Goal: Information Seeking & Learning: Learn about a topic

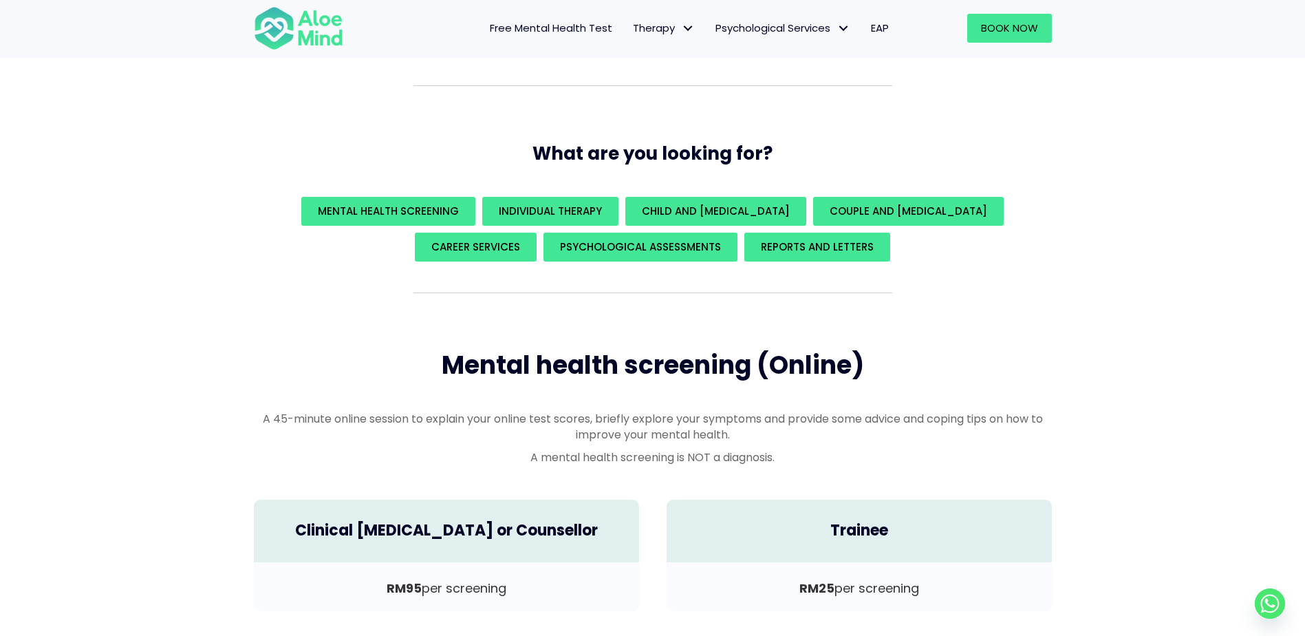
scroll to position [275, 0]
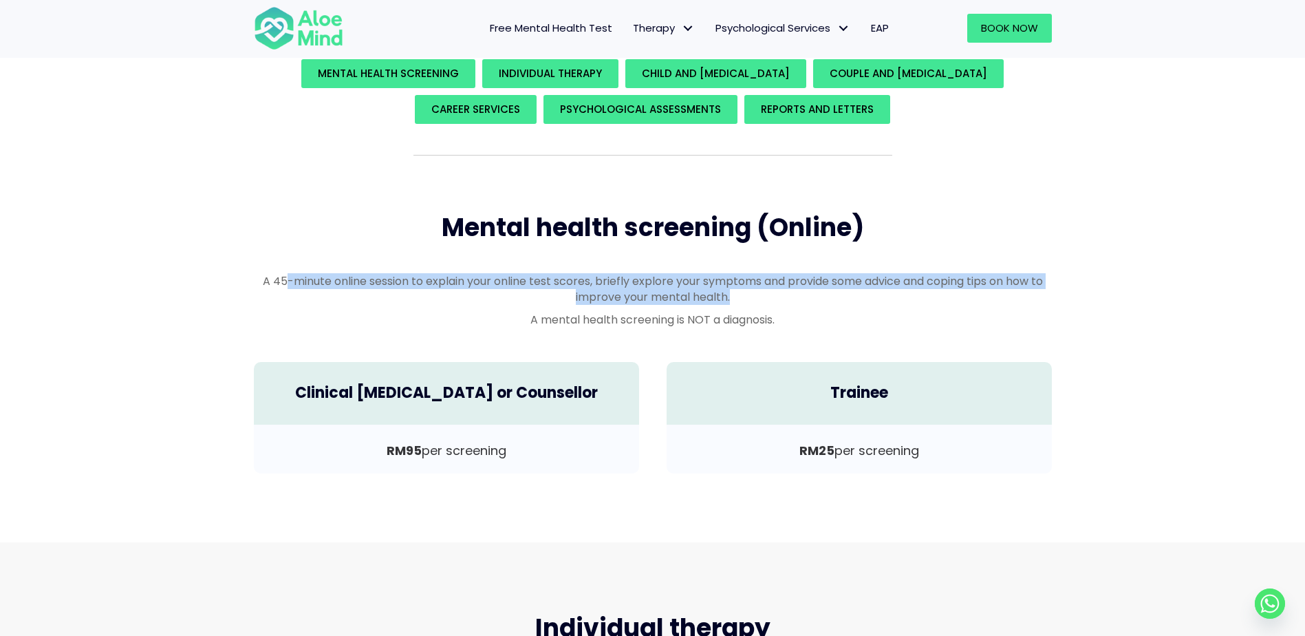
drag, startPoint x: 280, startPoint y: 276, endPoint x: 796, endPoint y: 306, distance: 516.7
click at [796, 306] on div "A 45-minute online session to explain your online test scores, briefly explore …" at bounding box center [653, 300] width 798 height 55
click at [638, 321] on p "A mental health screening is NOT a diagnosis." at bounding box center [653, 320] width 798 height 16
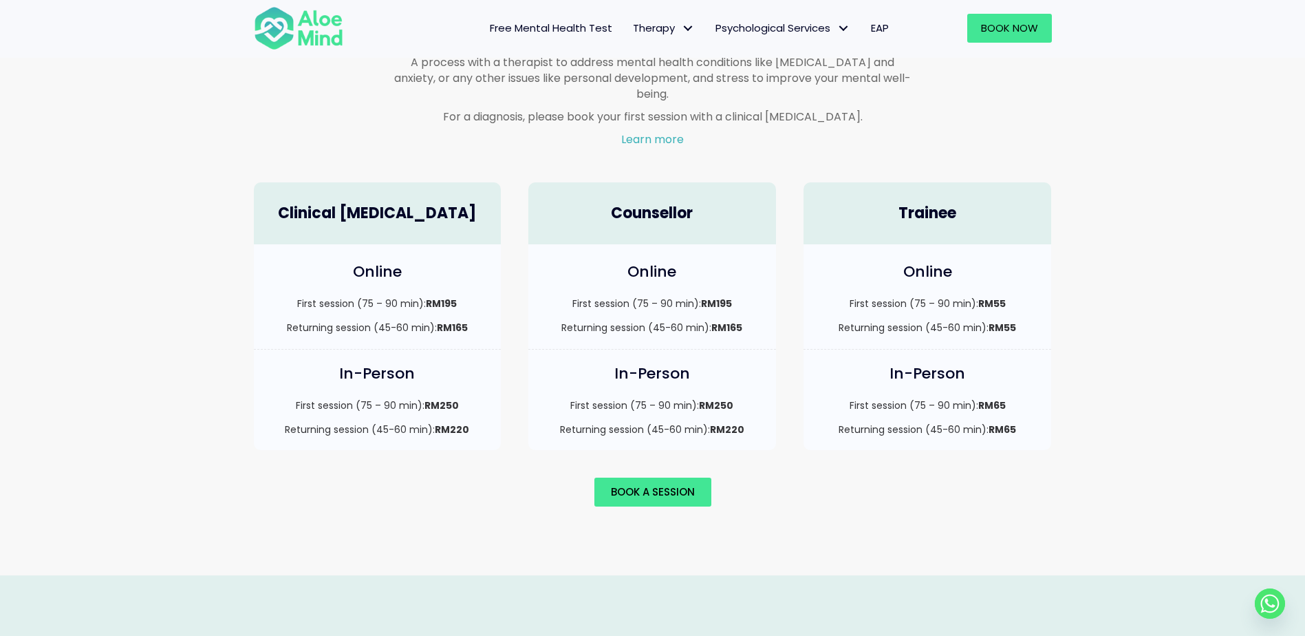
scroll to position [963, 0]
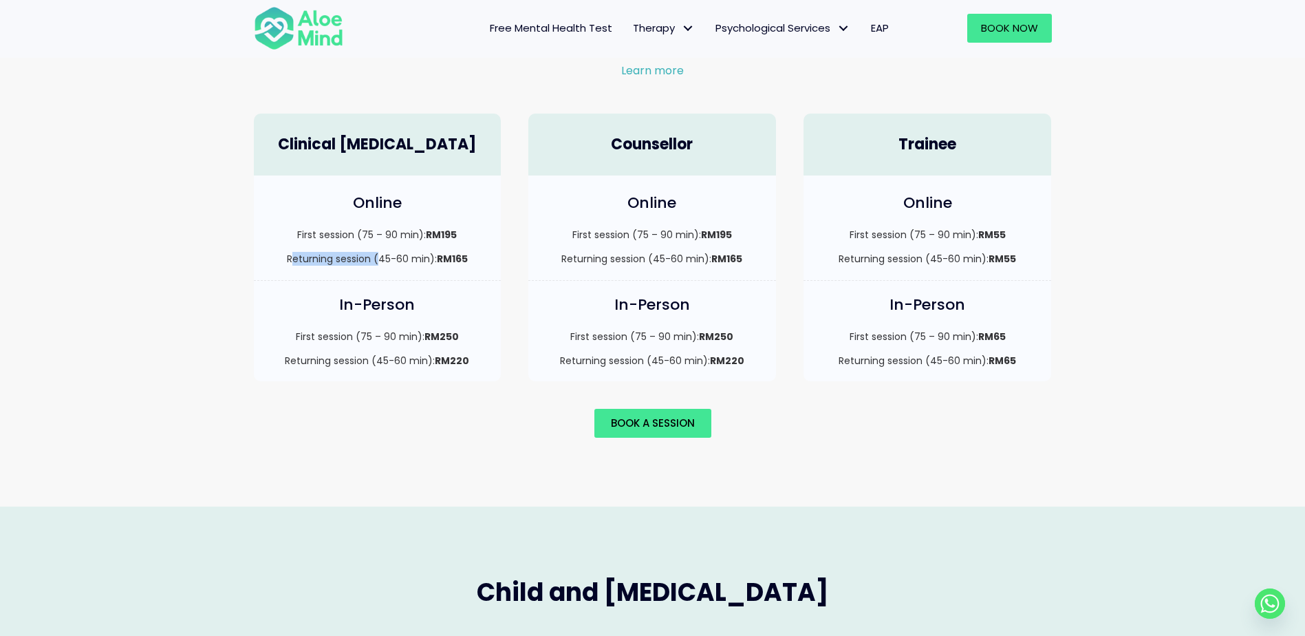
drag, startPoint x: 292, startPoint y: 229, endPoint x: 379, endPoint y: 254, distance: 90.1
click at [379, 254] on div "Online First session (75 – 90 min): RM195 Returning session (45-60 min): RM165" at bounding box center [378, 227] width 248 height 105
drag, startPoint x: 379, startPoint y: 254, endPoint x: 385, endPoint y: 261, distance: 9.3
click at [385, 261] on div "Online First session (75 – 90 min): RM195 Returning session (45-60 min): RM165" at bounding box center [378, 227] width 248 height 105
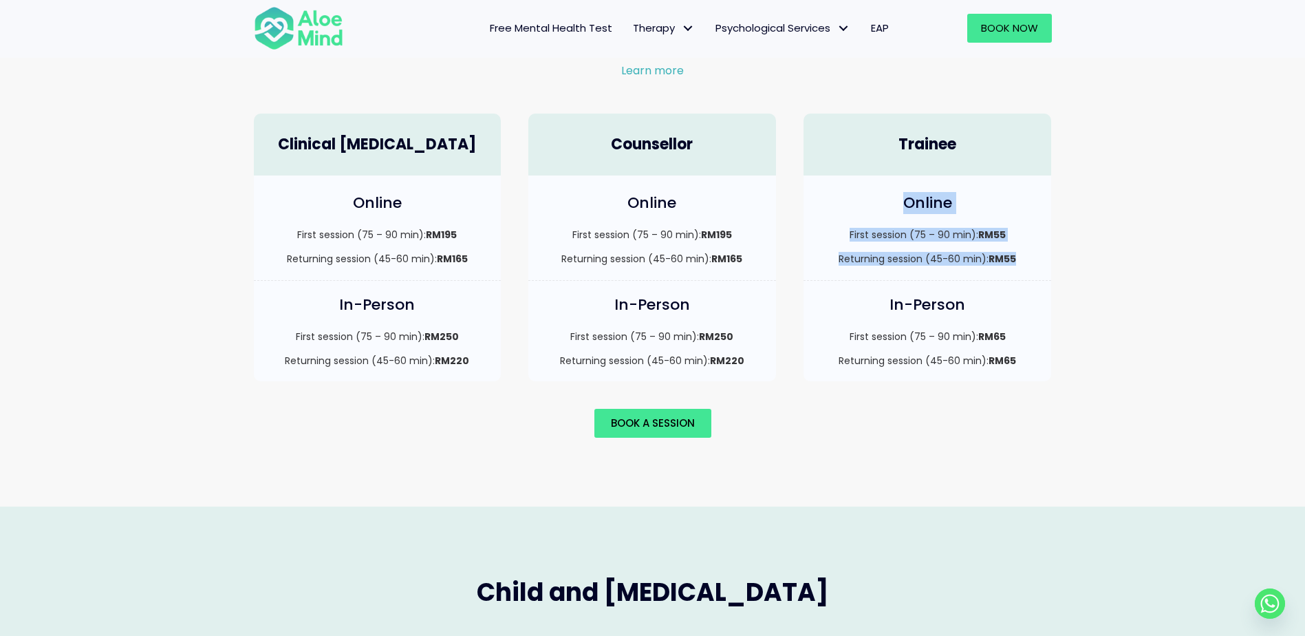
drag, startPoint x: 893, startPoint y: 184, endPoint x: 1015, endPoint y: 249, distance: 138.8
click at [1015, 249] on div "Online First session (75 – 90 min): RM55 Returning session (45-60 min): RM55" at bounding box center [927, 227] width 248 height 105
drag, startPoint x: 1015, startPoint y: 249, endPoint x: 1008, endPoint y: 254, distance: 9.0
click at [1015, 252] on strong "RM55" at bounding box center [1002, 259] width 28 height 14
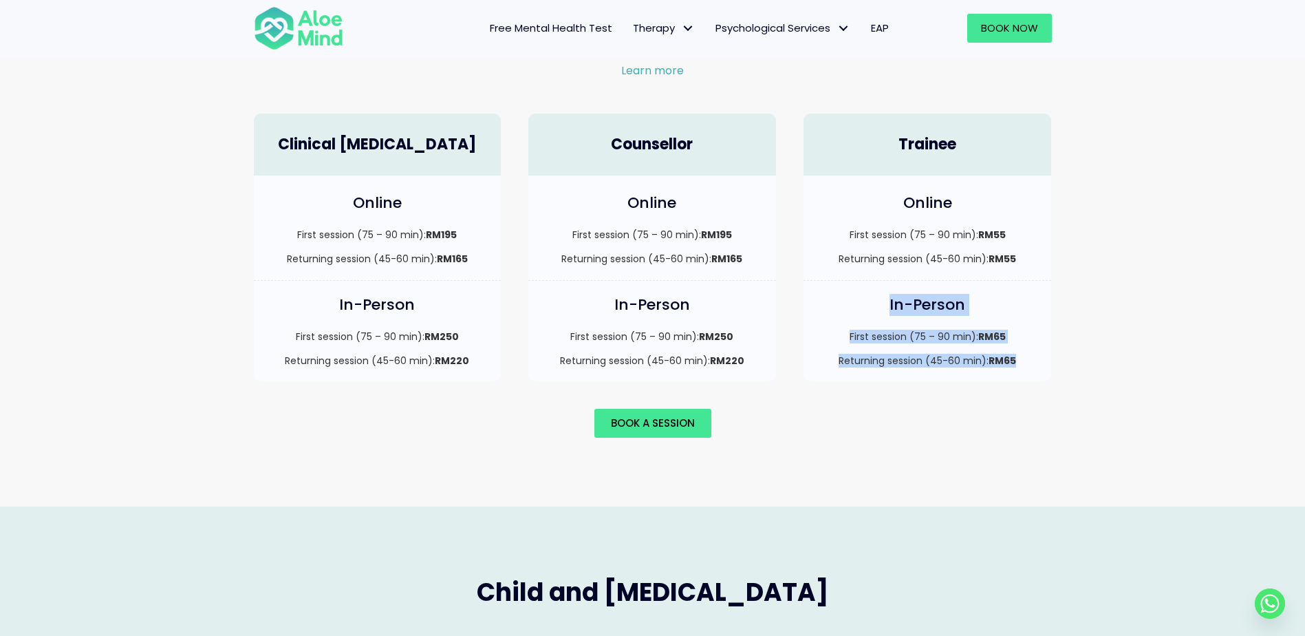
drag, startPoint x: 885, startPoint y: 294, endPoint x: 1022, endPoint y: 349, distance: 148.2
click at [1022, 349] on div "In-Person First session (75 – 90 min): RM65 Returning session (45-60 min): RM65" at bounding box center [927, 331] width 248 height 100
click at [1022, 354] on p "Returning session (45-60 min): RM65" at bounding box center [927, 361] width 221 height 14
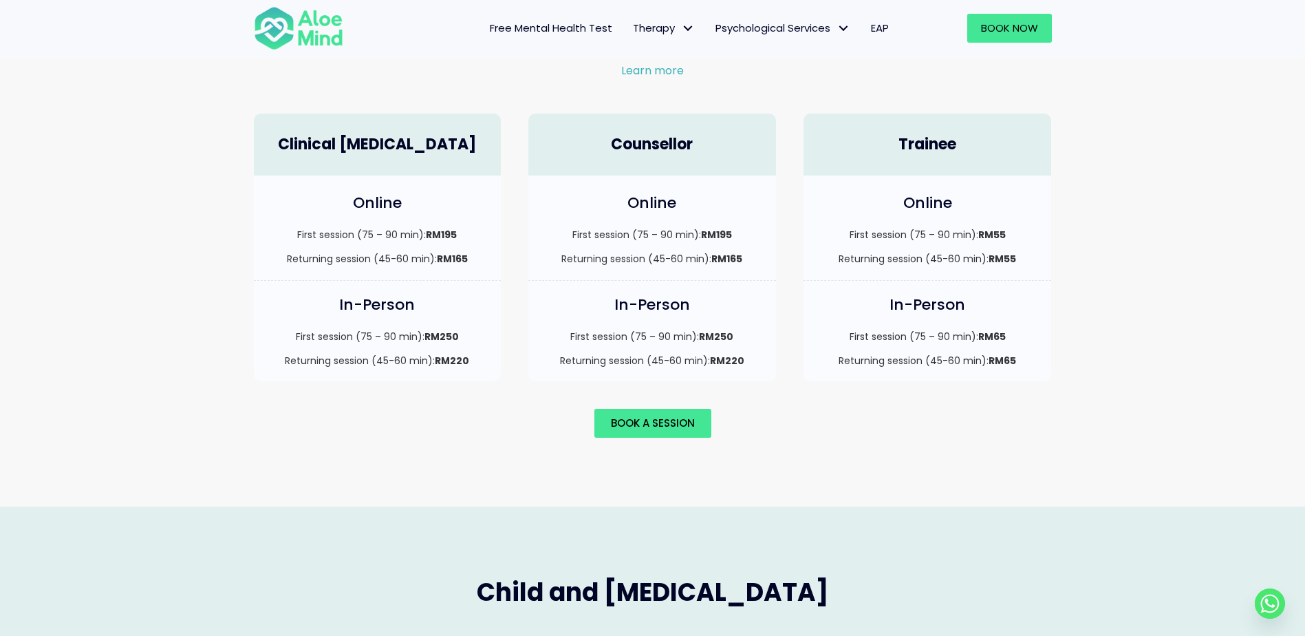
scroll to position [1444, 0]
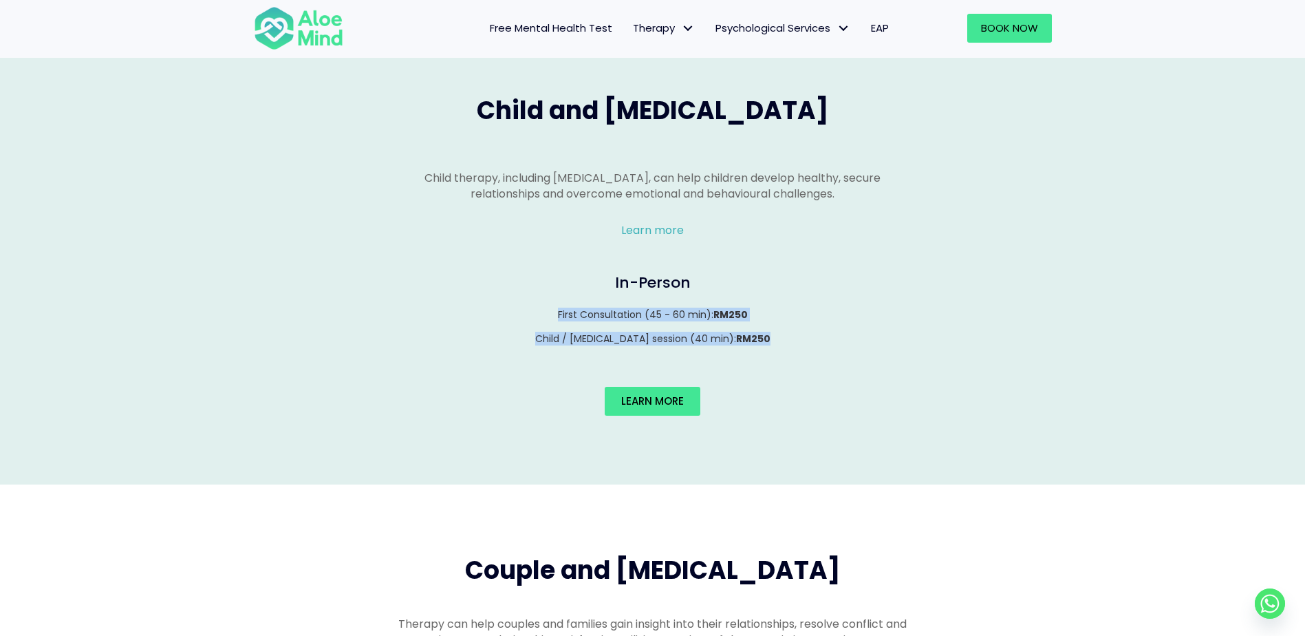
drag, startPoint x: 545, startPoint y: 298, endPoint x: 788, endPoint y: 327, distance: 245.2
click at [788, 327] on div "First Consultation (45 - 60 min): RM250 Child / [MEDICAL_DATA] session (40 min)…" at bounding box center [653, 326] width 770 height 39
drag, startPoint x: 788, startPoint y: 327, endPoint x: 775, endPoint y: 323, distance: 13.5
click at [775, 332] on p "Child / [MEDICAL_DATA] session (40 min): RM250" at bounding box center [653, 339] width 770 height 14
drag, startPoint x: 775, startPoint y: 323, endPoint x: 709, endPoint y: 286, distance: 75.8
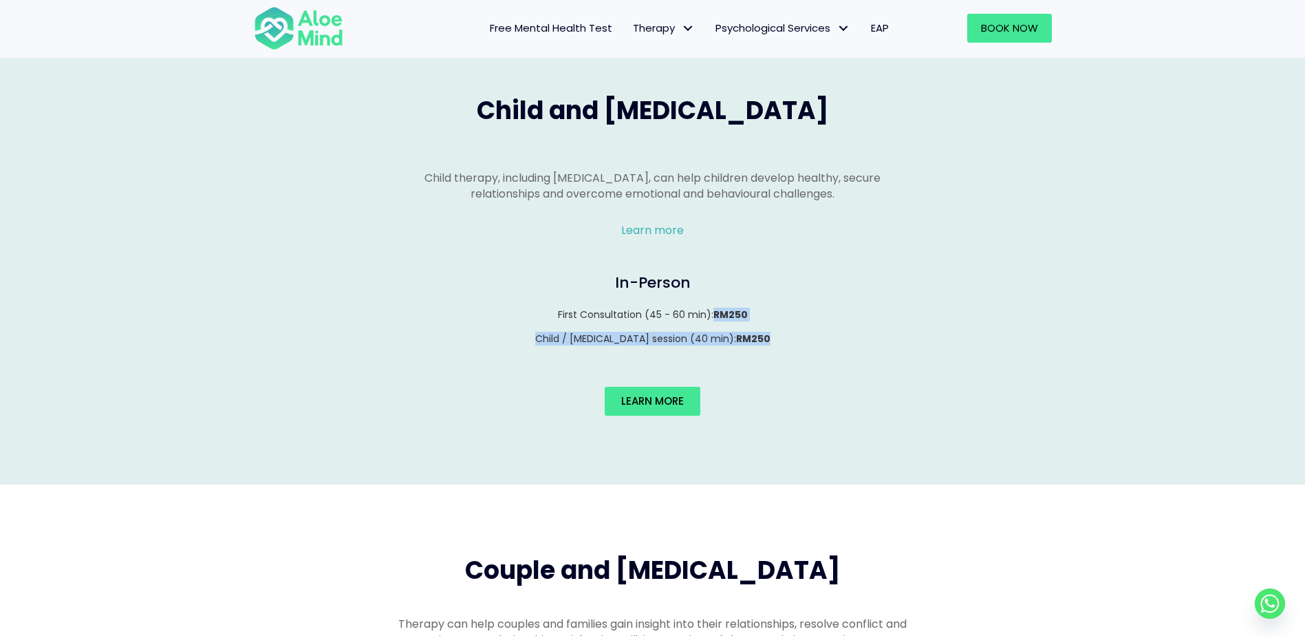
click at [710, 287] on div "In-Person First Consultation (45 - 60 min): RM250 Child / [MEDICAL_DATA] sessio…" at bounding box center [653, 309] width 798 height 100
drag, startPoint x: 709, startPoint y: 286, endPoint x: 697, endPoint y: 278, distance: 14.9
click at [697, 278] on div "In-Person First Consultation (45 - 60 min): RM250 Child / [MEDICAL_DATA] sessio…" at bounding box center [653, 309] width 798 height 100
drag, startPoint x: 697, startPoint y: 278, endPoint x: 625, endPoint y: 263, distance: 73.8
click at [626, 272] on h4 "In-Person" at bounding box center [653, 282] width 770 height 21
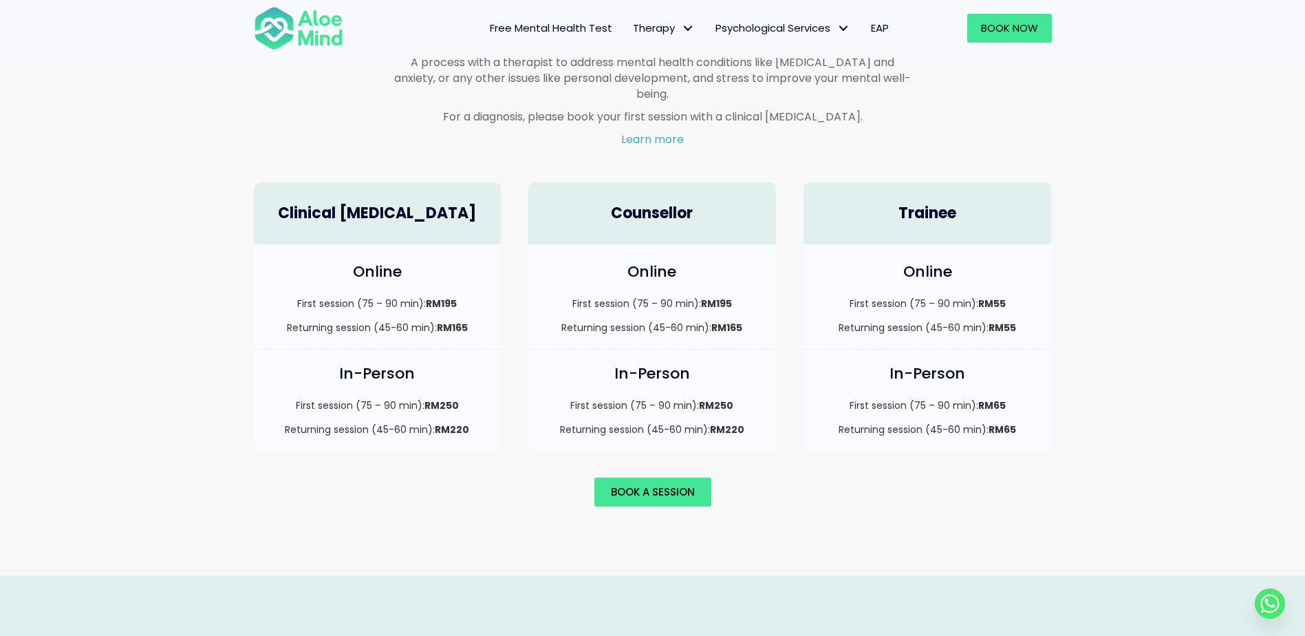
scroll to position [757, 0]
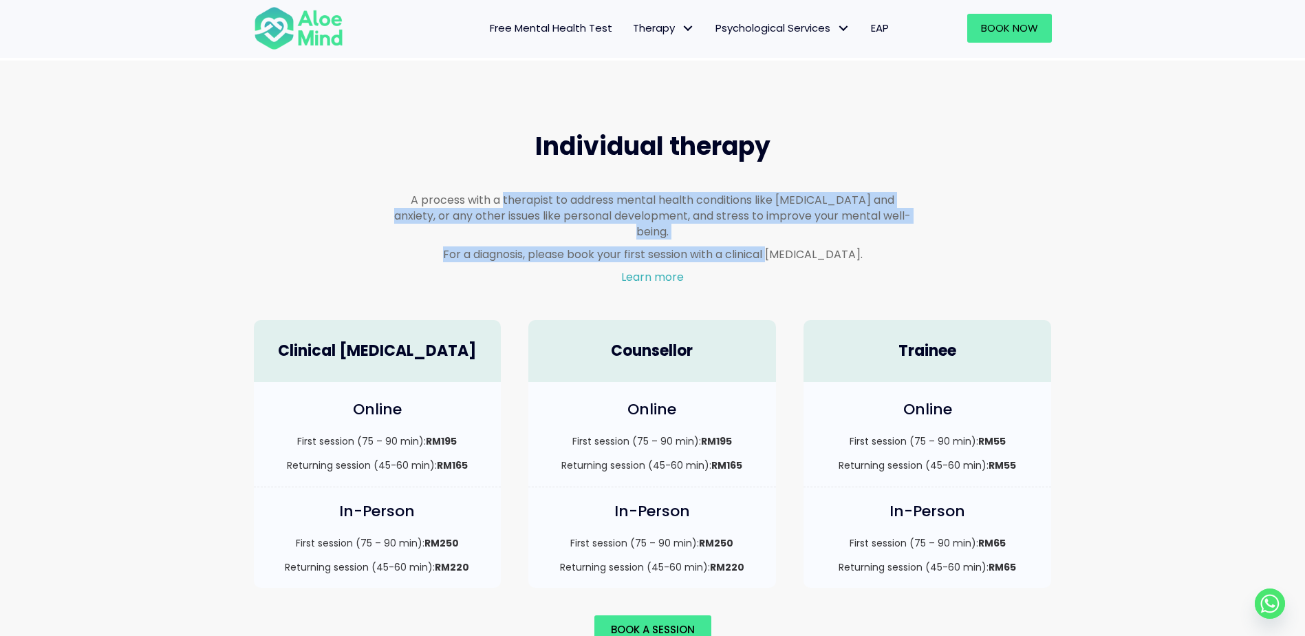
drag, startPoint x: 577, startPoint y: 208, endPoint x: 788, endPoint y: 230, distance: 211.5
click at [788, 230] on div "A process with a therapist to address mental health conditions like [MEDICAL_DA…" at bounding box center [652, 239] width 517 height 94
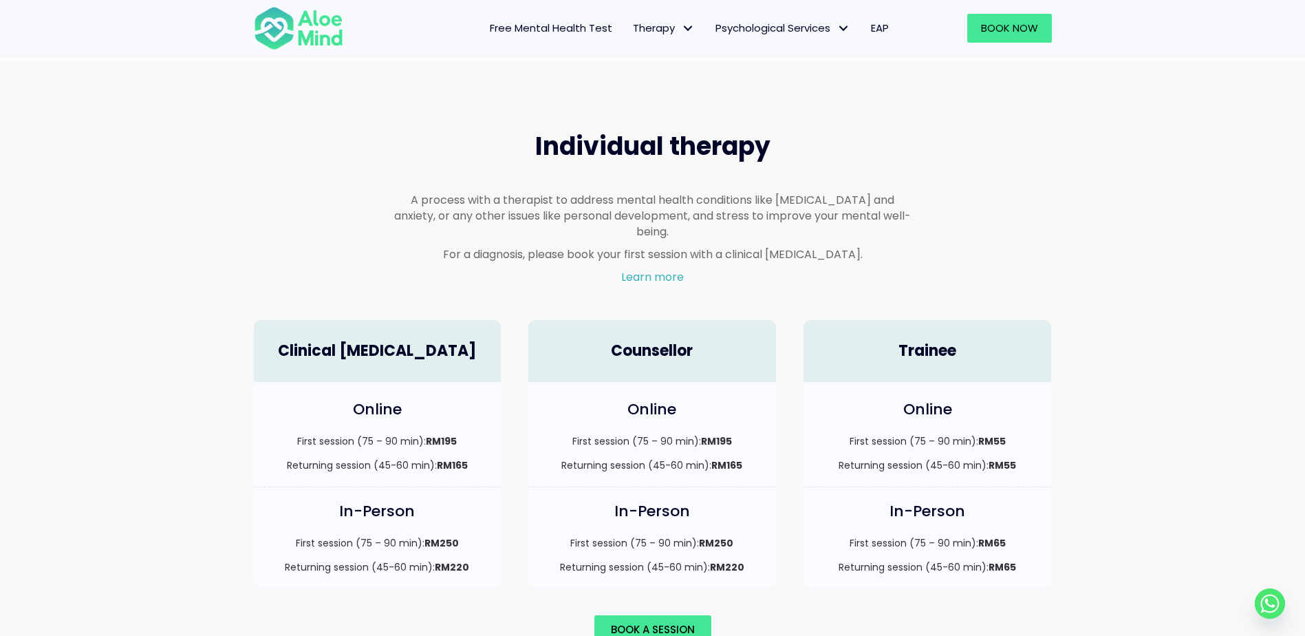
drag, startPoint x: 788, startPoint y: 230, endPoint x: 800, endPoint y: 237, distance: 14.2
click at [800, 246] on p "For a diagnosis, please book your first session with a clinical [MEDICAL_DATA]." at bounding box center [652, 254] width 517 height 16
drag, startPoint x: 476, startPoint y: 243, endPoint x: 853, endPoint y: 241, distance: 376.9
click at [853, 246] on p "For a diagnosis, please book your first session with a clinical [MEDICAL_DATA]." at bounding box center [652, 254] width 517 height 16
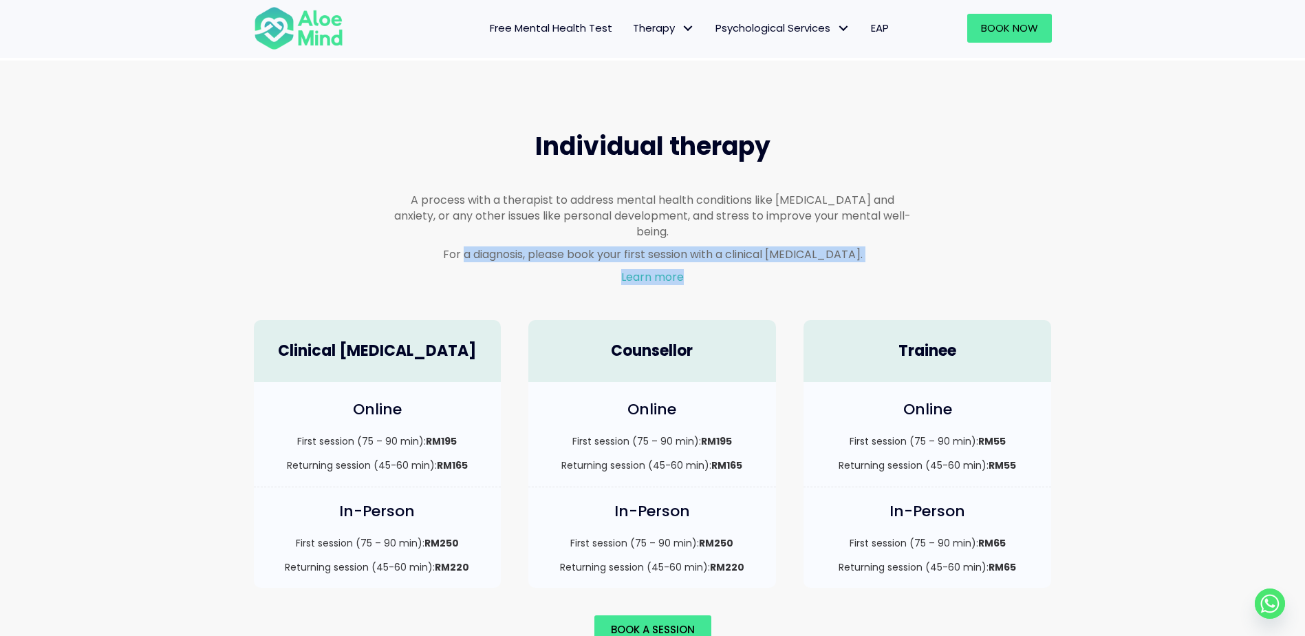
drag, startPoint x: 854, startPoint y: 248, endPoint x: 470, endPoint y: 243, distance: 383.1
click at [470, 243] on div "A process with a therapist to address mental health conditions like [MEDICAL_DA…" at bounding box center [652, 239] width 517 height 94
drag, startPoint x: 470, startPoint y: 243, endPoint x: 435, endPoint y: 247, distance: 35.9
click at [466, 246] on p "For a diagnosis, please book your first session with a clinical [MEDICAL_DATA]." at bounding box center [652, 254] width 517 height 16
drag, startPoint x: 443, startPoint y: 241, endPoint x: 865, endPoint y: 232, distance: 421.7
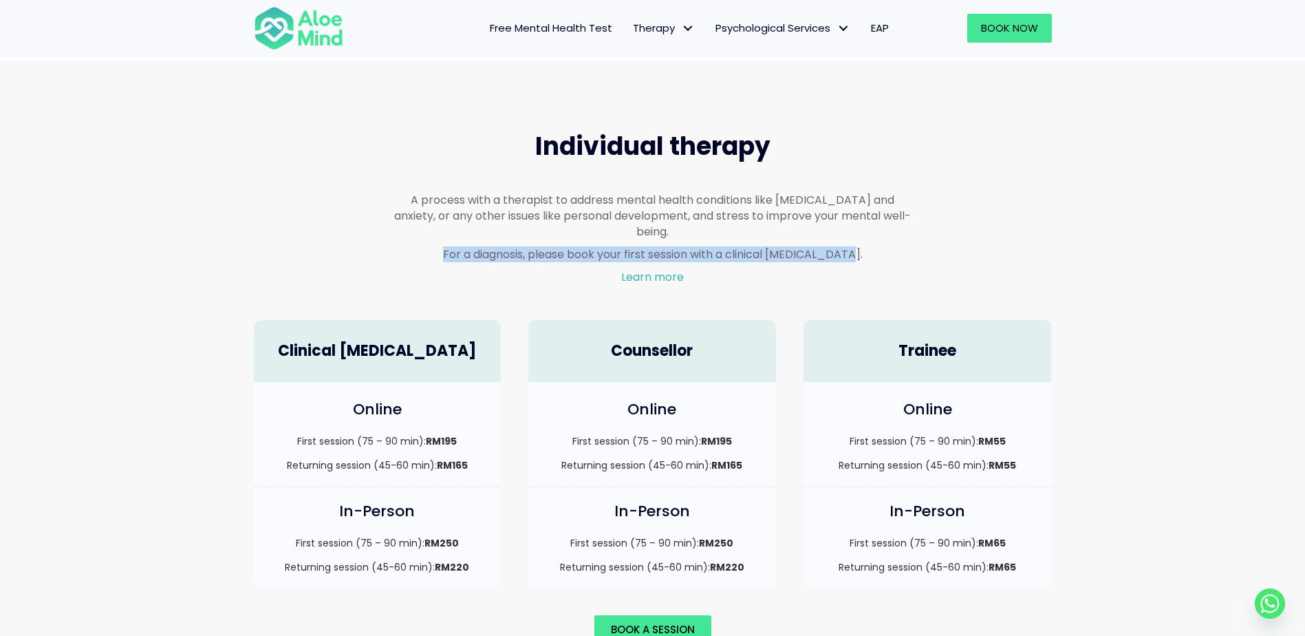
click at [865, 246] on p "For a diagnosis, please book your first session with a clinical [MEDICAL_DATA]." at bounding box center [652, 254] width 517 height 16
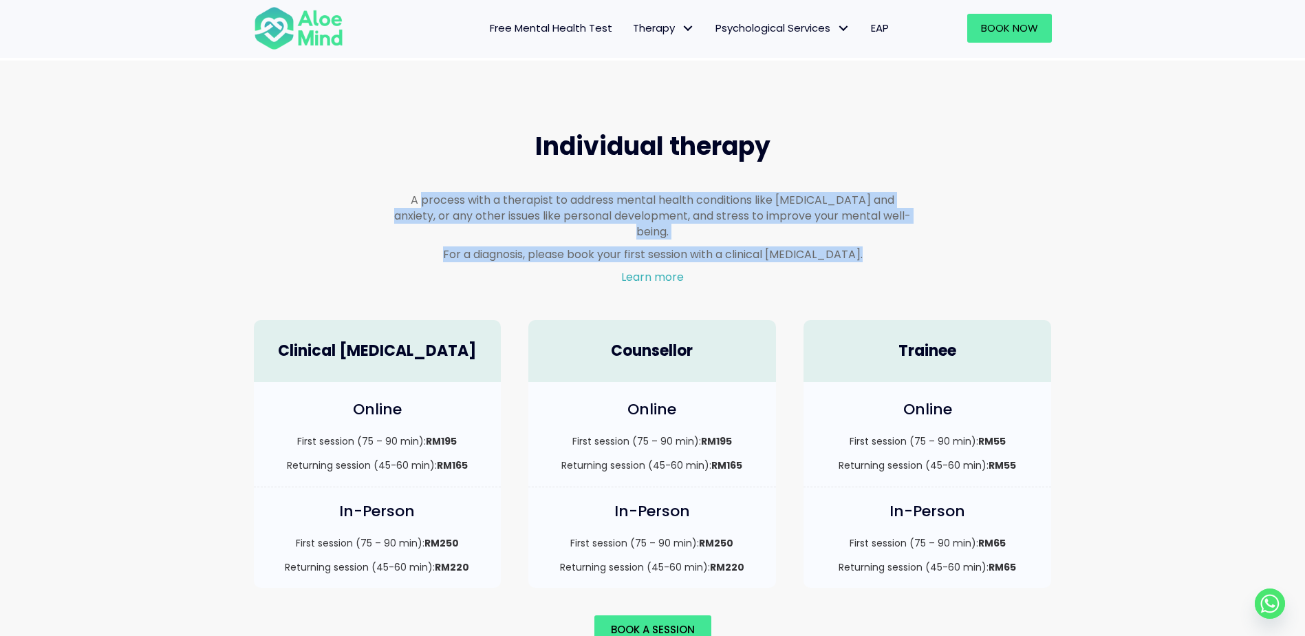
drag, startPoint x: 865, startPoint y: 232, endPoint x: 406, endPoint y: 198, distance: 459.3
click at [406, 198] on div "A process with a therapist to address mental health conditions like [MEDICAL_DA…" at bounding box center [652, 239] width 517 height 94
click at [406, 198] on p "A process with a therapist to address mental health conditions like [MEDICAL_DA…" at bounding box center [652, 216] width 517 height 48
drag, startPoint x: 435, startPoint y: 206, endPoint x: 887, endPoint y: 234, distance: 452.7
click at [887, 234] on div "A process with a therapist to address mental health conditions like [MEDICAL_DA…" at bounding box center [652, 239] width 517 height 94
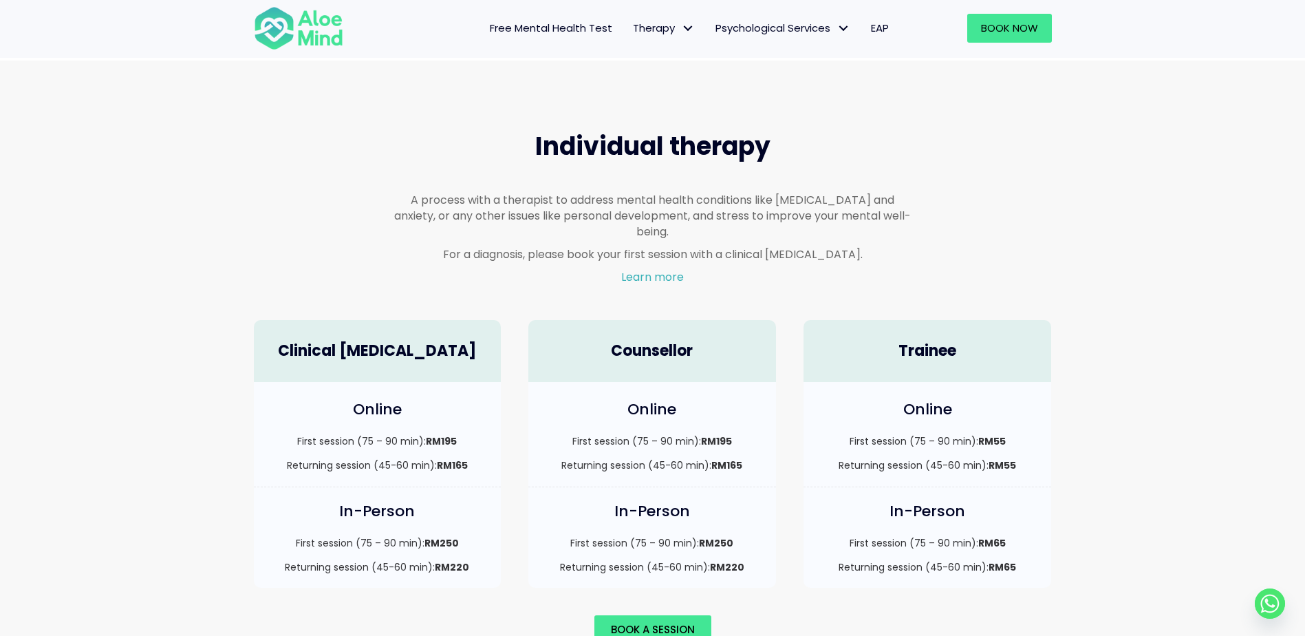
drag, startPoint x: 887, startPoint y: 234, endPoint x: 869, endPoint y: 257, distance: 28.9
click at [869, 269] on p "Learn more" at bounding box center [652, 277] width 517 height 16
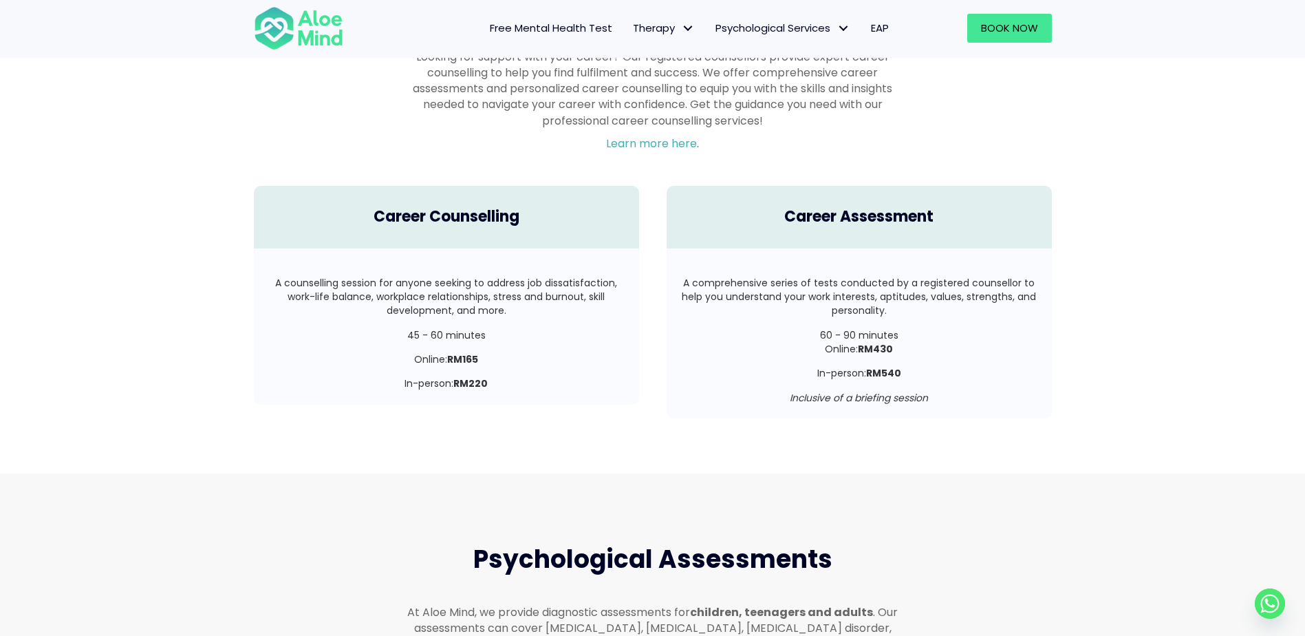
scroll to position [2407, 0]
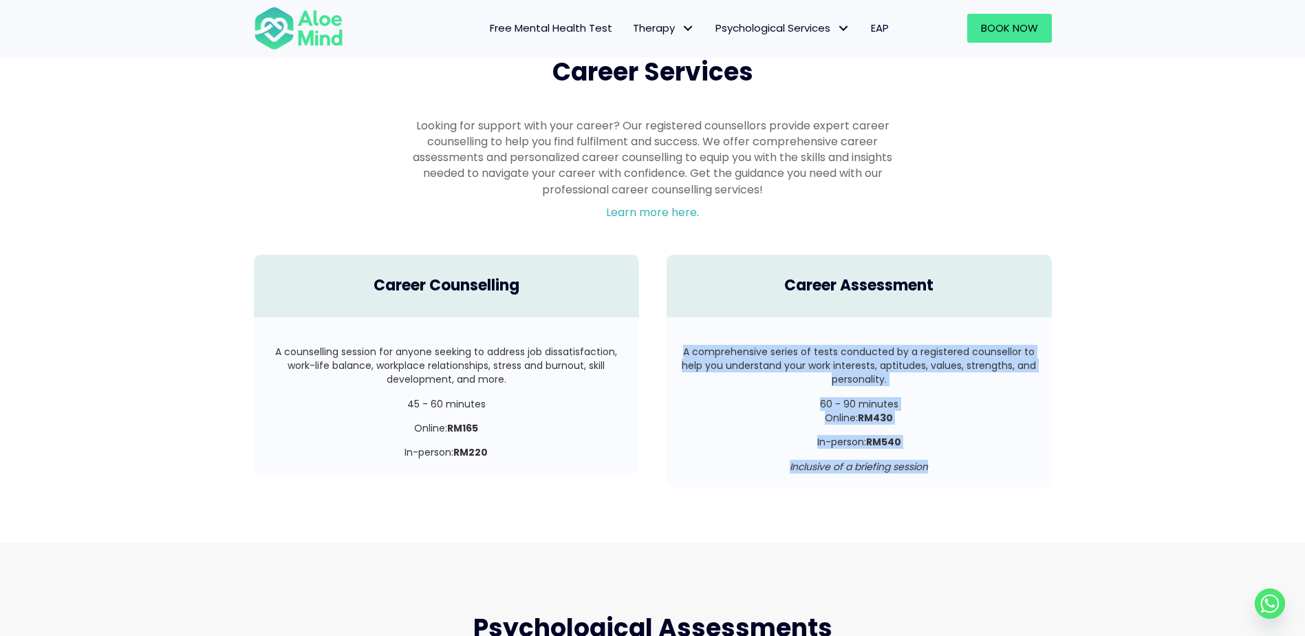
drag, startPoint x: 683, startPoint y: 336, endPoint x: 959, endPoint y: 457, distance: 301.2
click at [959, 457] on div "A comprehensive series of tests conducted by a registered counsellor to help yo…" at bounding box center [859, 409] width 358 height 129
click at [959, 462] on div "A comprehensive series of tests conducted by a registered counsellor to help yo…" at bounding box center [858, 402] width 385 height 170
drag, startPoint x: 959, startPoint y: 462, endPoint x: 701, endPoint y: 337, distance: 286.7
click at [701, 337] on div "A comprehensive series of tests conducted by a registered counsellor to help yo…" at bounding box center [858, 402] width 385 height 170
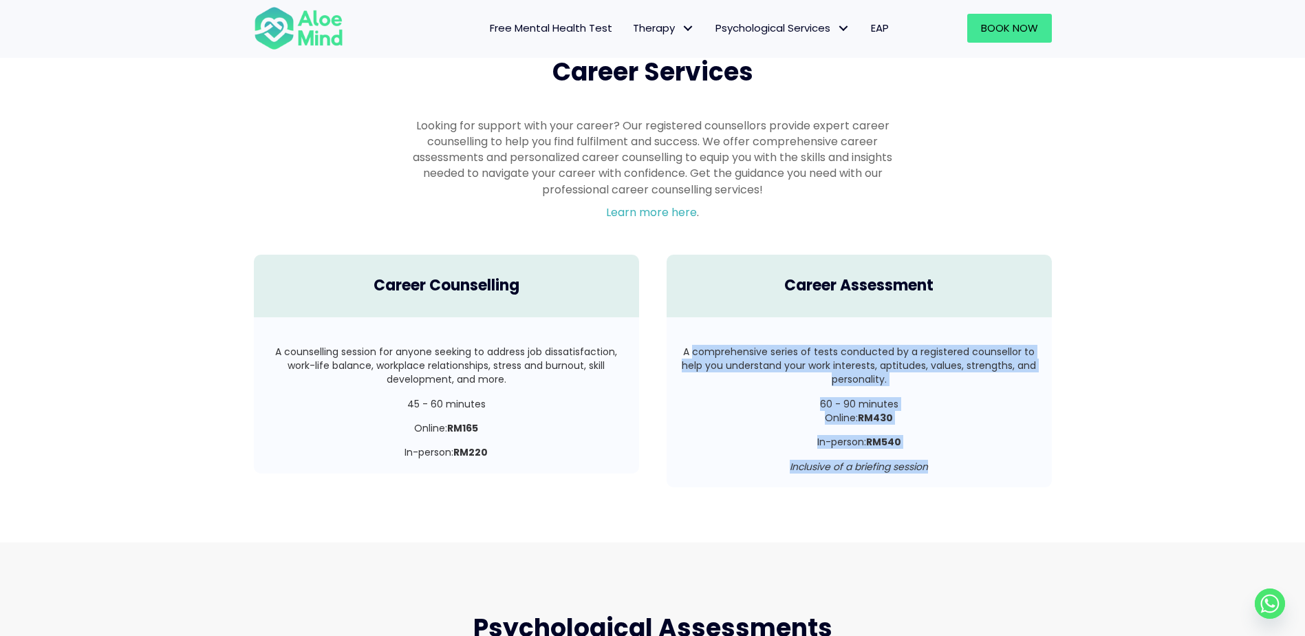
click at [700, 345] on p "A comprehensive series of tests conducted by a registered counsellor to help yo…" at bounding box center [859, 366] width 358 height 42
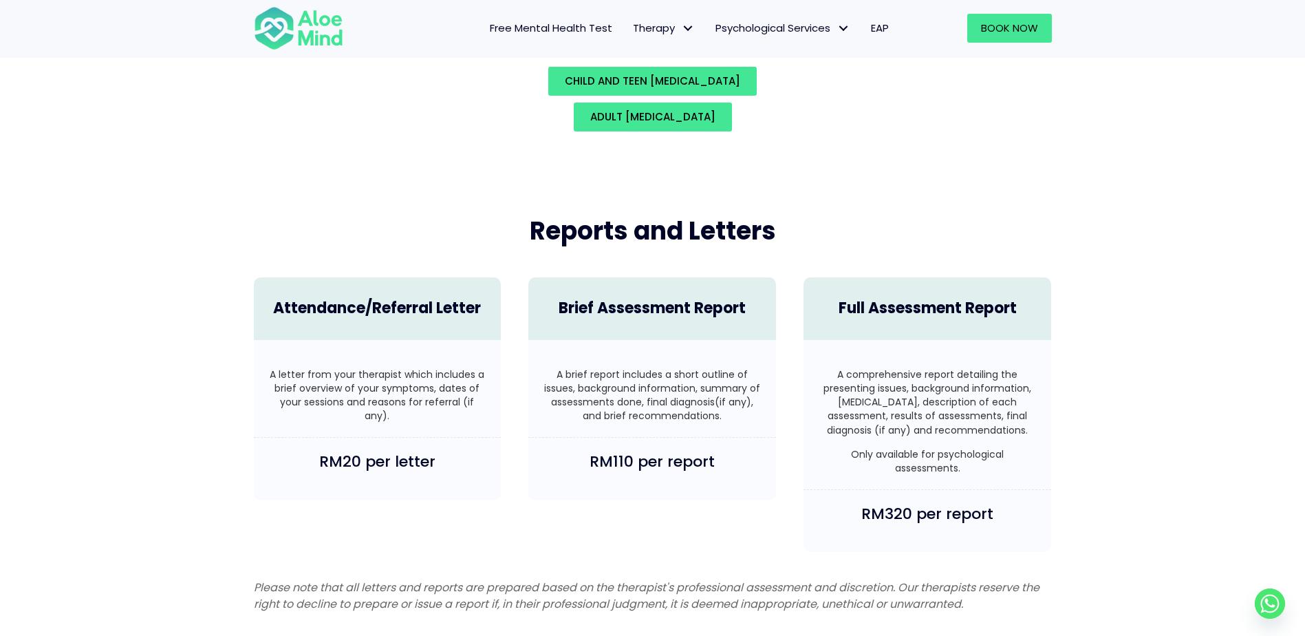
scroll to position [3233, 0]
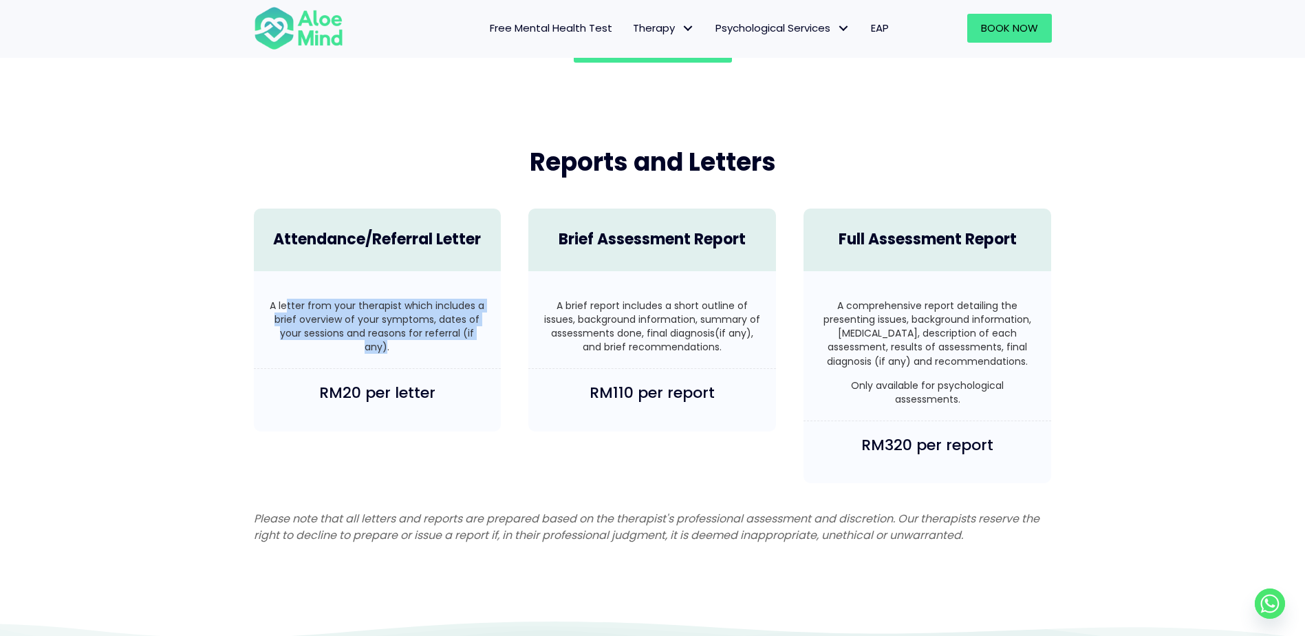
drag, startPoint x: 385, startPoint y: 336, endPoint x: 288, endPoint y: 285, distance: 110.1
click at [288, 299] on p "A letter from your therapist which includes a brief overview of your symptoms, …" at bounding box center [378, 327] width 220 height 56
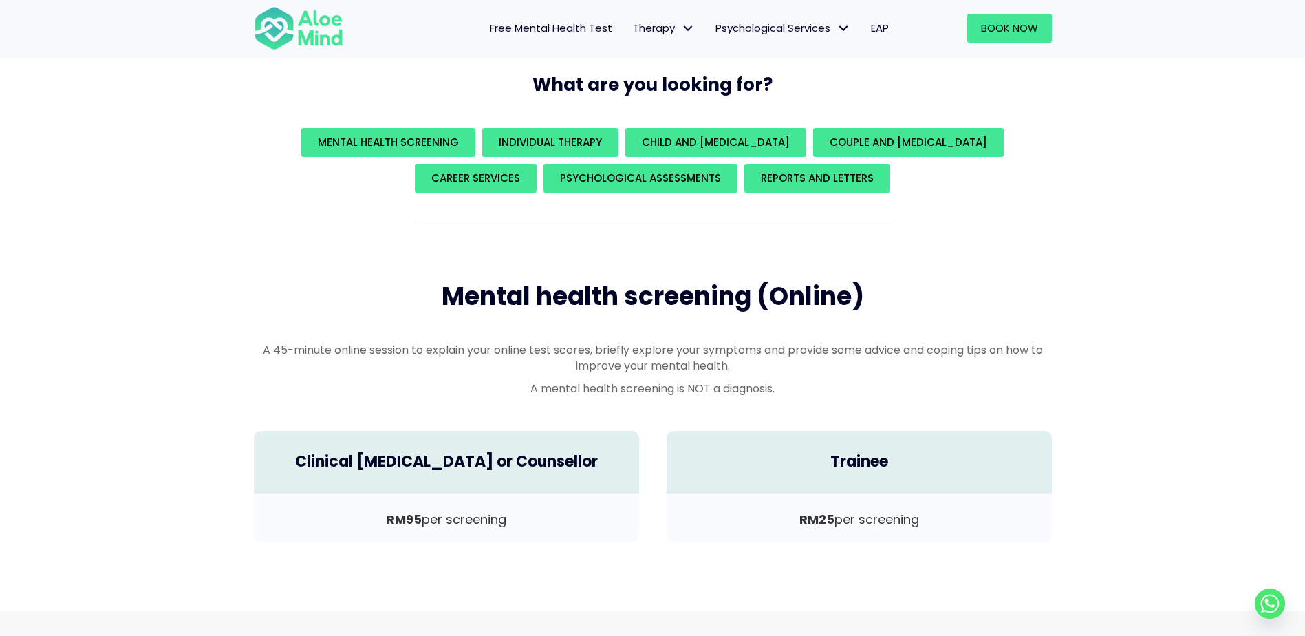
scroll to position [138, 0]
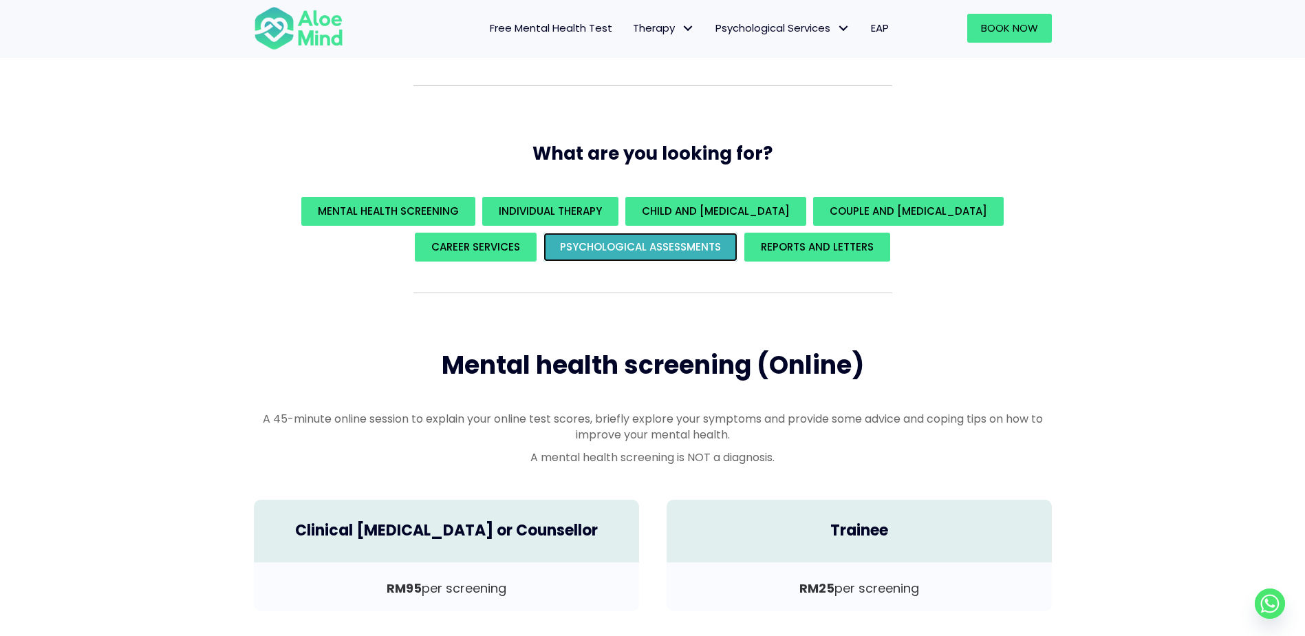
click at [684, 249] on span "Psychological assessments" at bounding box center [640, 246] width 161 height 14
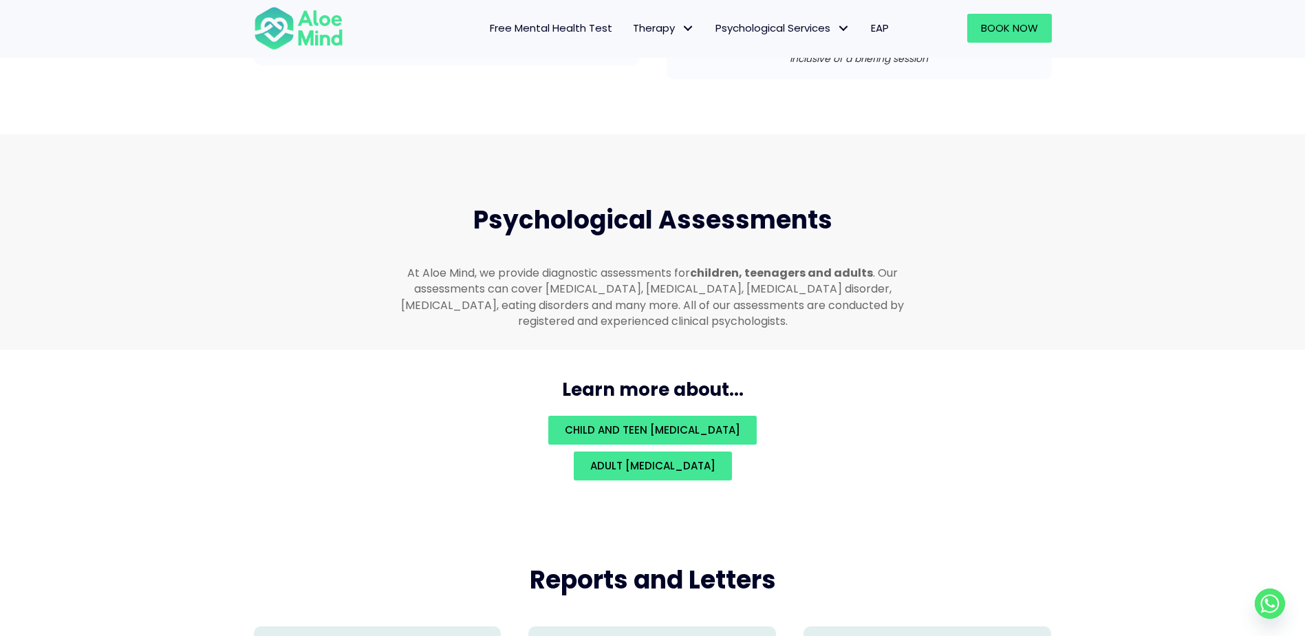
scroll to position [2920, 0]
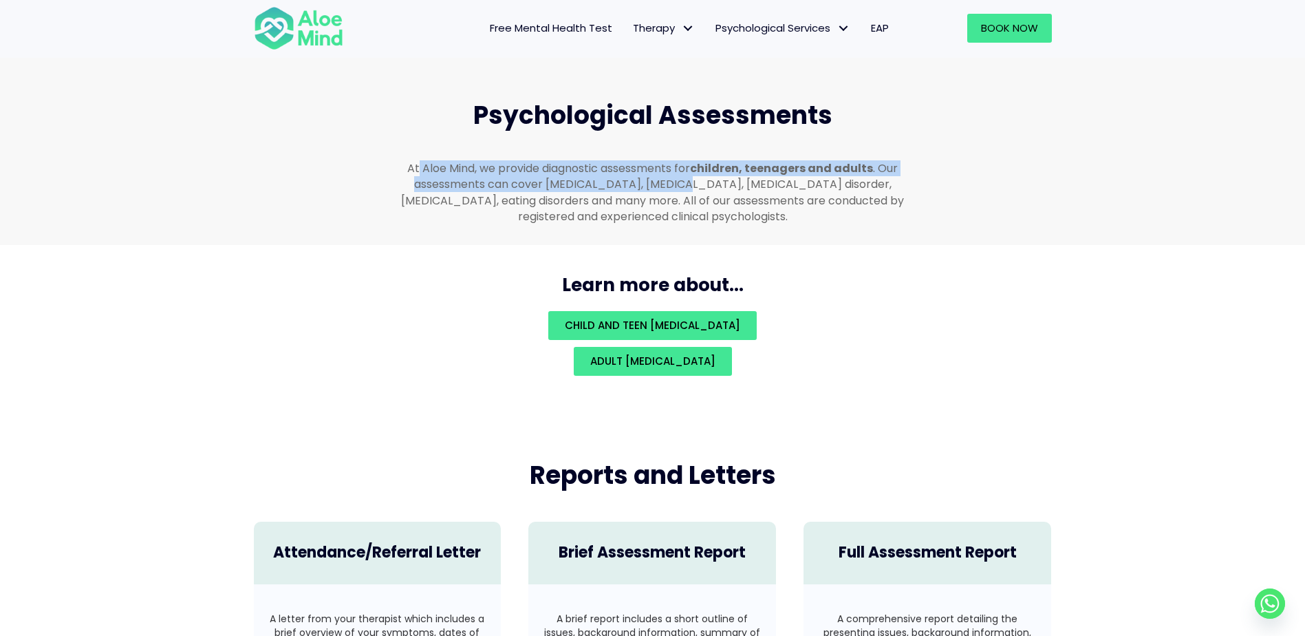
drag, startPoint x: 473, startPoint y: 155, endPoint x: 684, endPoint y: 170, distance: 212.4
click at [684, 170] on p "At Aloe Mind, we provide diagnostic assessments for children, teenagers and adu…" at bounding box center [652, 192] width 517 height 64
click at [686, 169] on p "At Aloe Mind, we provide diagnostic assessments for children, teenagers and adu…" at bounding box center [652, 192] width 517 height 64
drag, startPoint x: 520, startPoint y: 149, endPoint x: 636, endPoint y: 179, distance: 119.4
click at [636, 179] on p "At Aloe Mind, we provide diagnostic assessments for children, teenagers and adu…" at bounding box center [652, 192] width 517 height 64
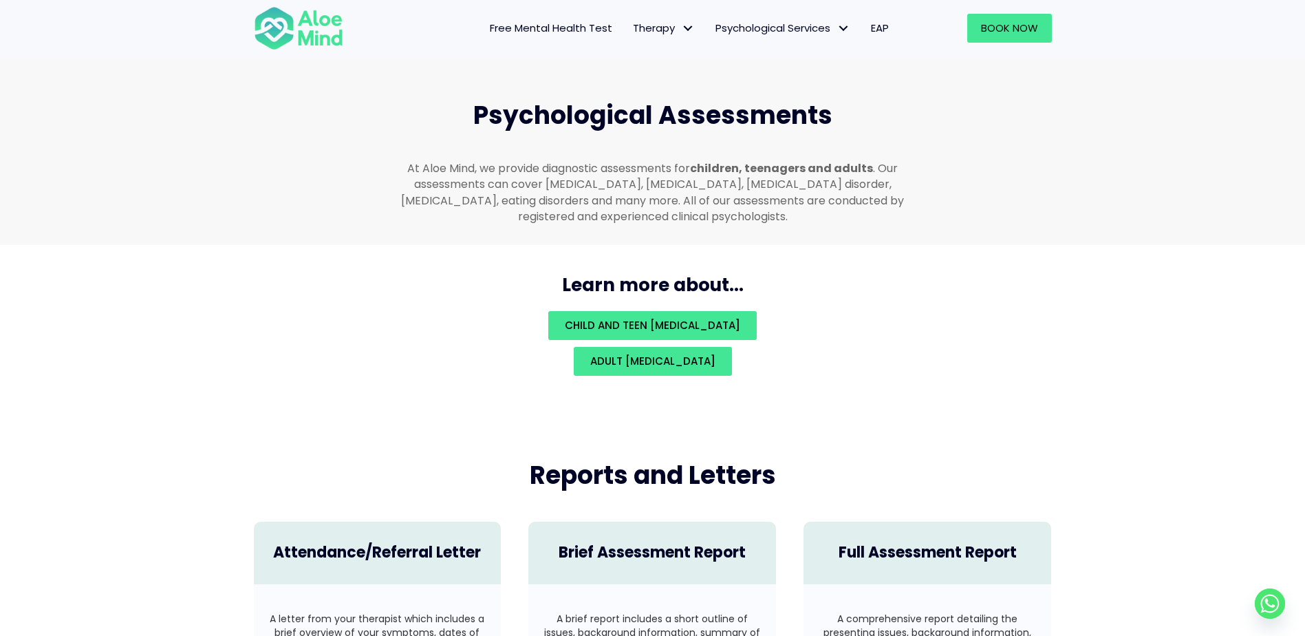
drag, startPoint x: 636, startPoint y: 179, endPoint x: 649, endPoint y: 191, distance: 18.0
click at [649, 191] on p "At Aloe Mind, we provide diagnostic assessments for children, teenagers and adu…" at bounding box center [652, 192] width 517 height 64
click at [632, 354] on span "Adult [MEDICAL_DATA]" at bounding box center [652, 361] width 125 height 14
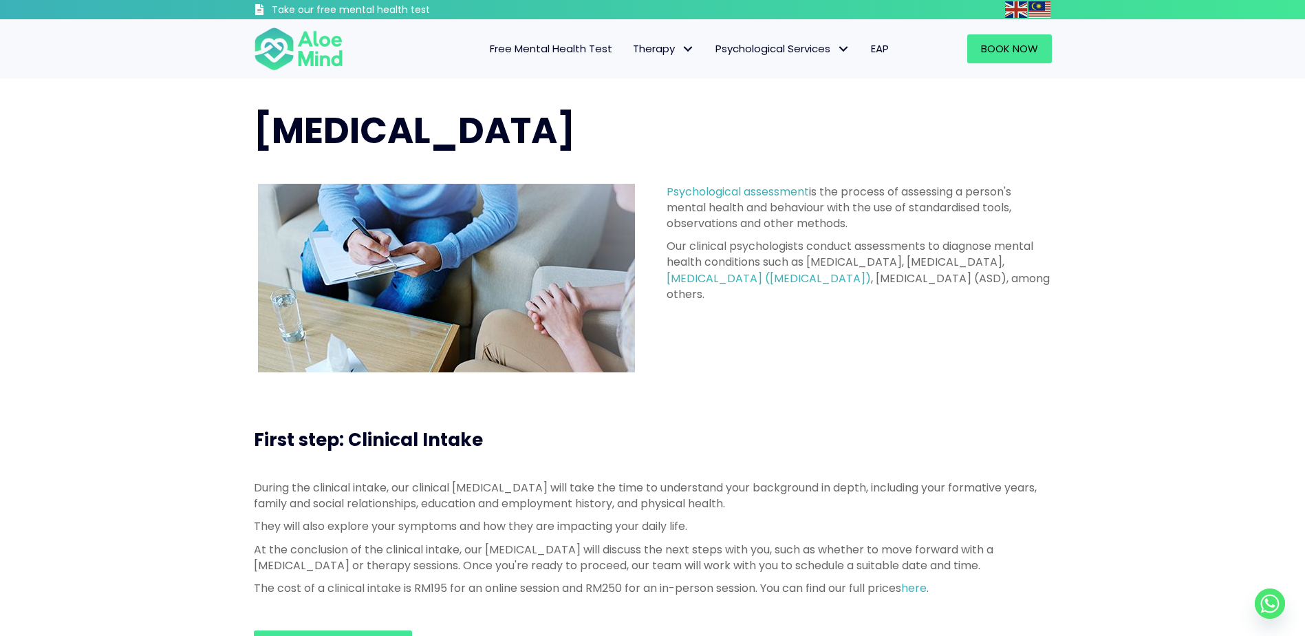
drag, startPoint x: 899, startPoint y: 309, endPoint x: 670, endPoint y: 193, distance: 256.8
click at [670, 193] on div "Psychological assessment is the process of assessing a person's mental health a…" at bounding box center [858, 246] width 385 height 125
click at [565, 397] on div "Psychological Assessment Psychological assessment is the process of assessing a…" at bounding box center [652, 238] width 1305 height 321
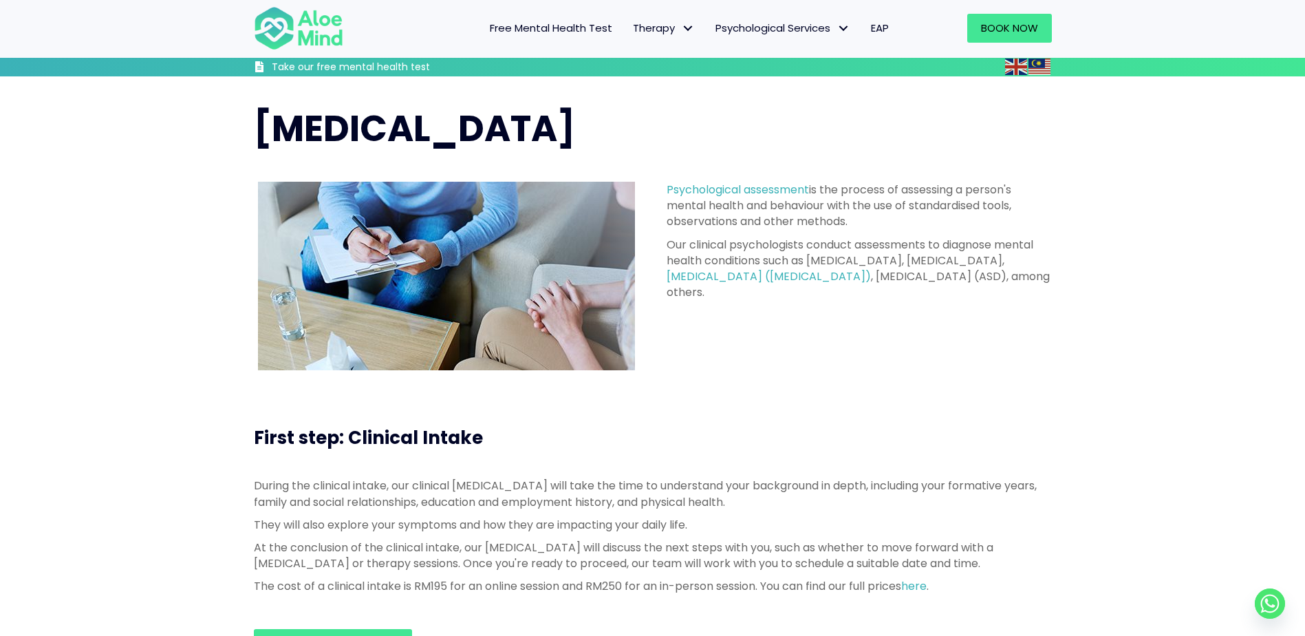
scroll to position [206, 0]
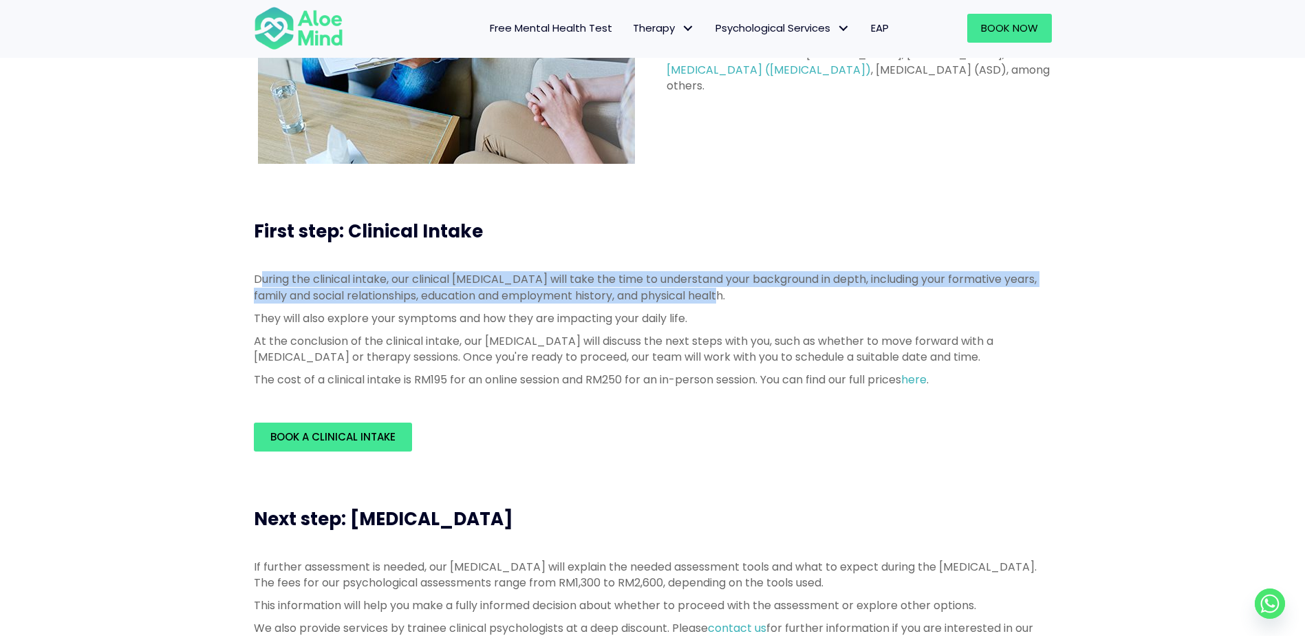
drag, startPoint x: 264, startPoint y: 270, endPoint x: 745, endPoint y: 292, distance: 481.3
click at [745, 292] on div "During the clinical intake, our clinical psychologist will take the time to und…" at bounding box center [652, 332] width 825 height 151
drag, startPoint x: 745, startPoint y: 292, endPoint x: 735, endPoint y: 304, distance: 15.7
click at [745, 297] on p "During the clinical intake, our clinical psychologist will take the time to und…" at bounding box center [653, 287] width 798 height 32
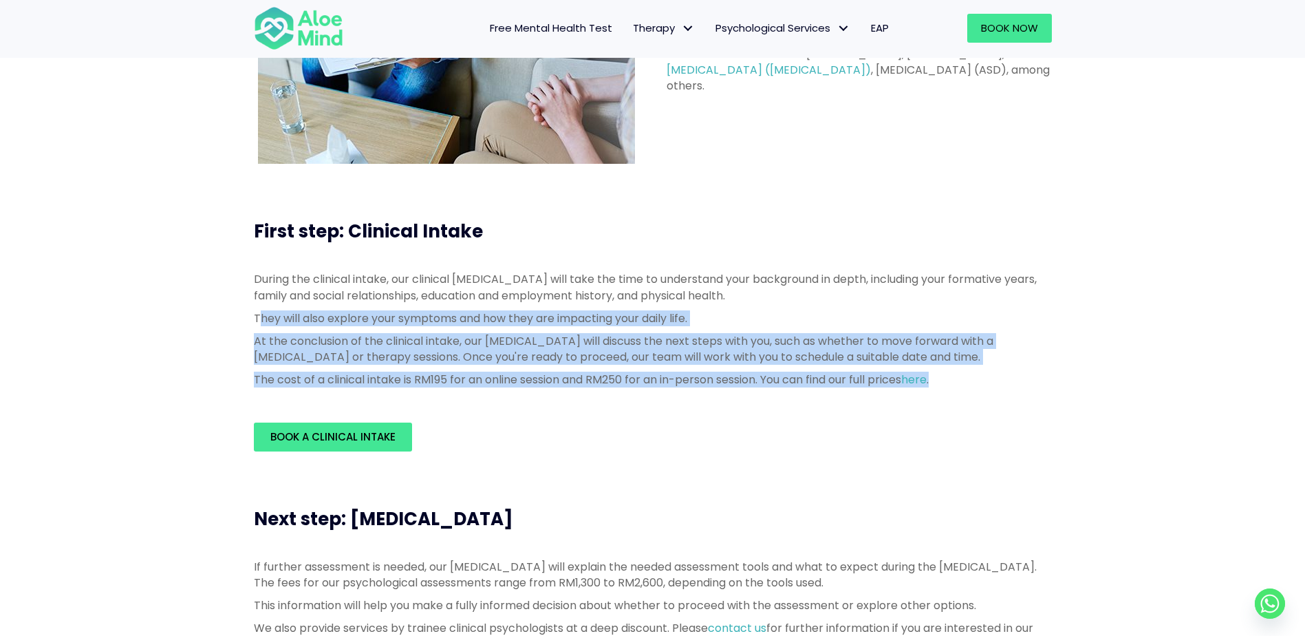
drag, startPoint x: 257, startPoint y: 317, endPoint x: 954, endPoint y: 373, distance: 699.7
click at [954, 373] on div "During the clinical intake, our clinical psychologist will take the time to und…" at bounding box center [653, 329] width 798 height 116
drag, startPoint x: 954, startPoint y: 373, endPoint x: 956, endPoint y: 381, distance: 7.8
click at [956, 381] on p "The cost of a clinical intake is RM195 for an online session and RM250 for an i…" at bounding box center [653, 379] width 798 height 16
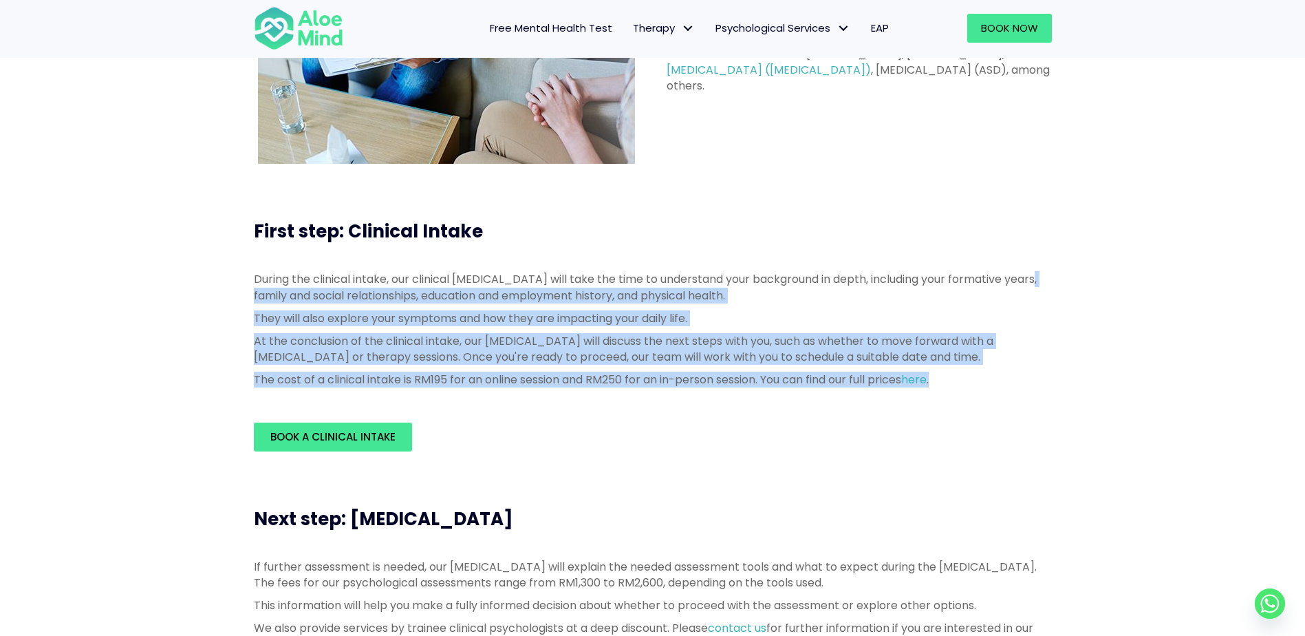
drag, startPoint x: 956, startPoint y: 381, endPoint x: 264, endPoint y: 294, distance: 697.4
click at [264, 294] on div "During the clinical intake, our clinical psychologist will take the time to und…" at bounding box center [653, 329] width 798 height 116
click at [265, 292] on p "During the clinical intake, our clinical psychologist will take the time to und…" at bounding box center [653, 287] width 798 height 32
click at [261, 293] on p "During the clinical intake, our clinical psychologist will take the time to und…" at bounding box center [653, 287] width 798 height 32
drag, startPoint x: 262, startPoint y: 292, endPoint x: 1009, endPoint y: 378, distance: 752.0
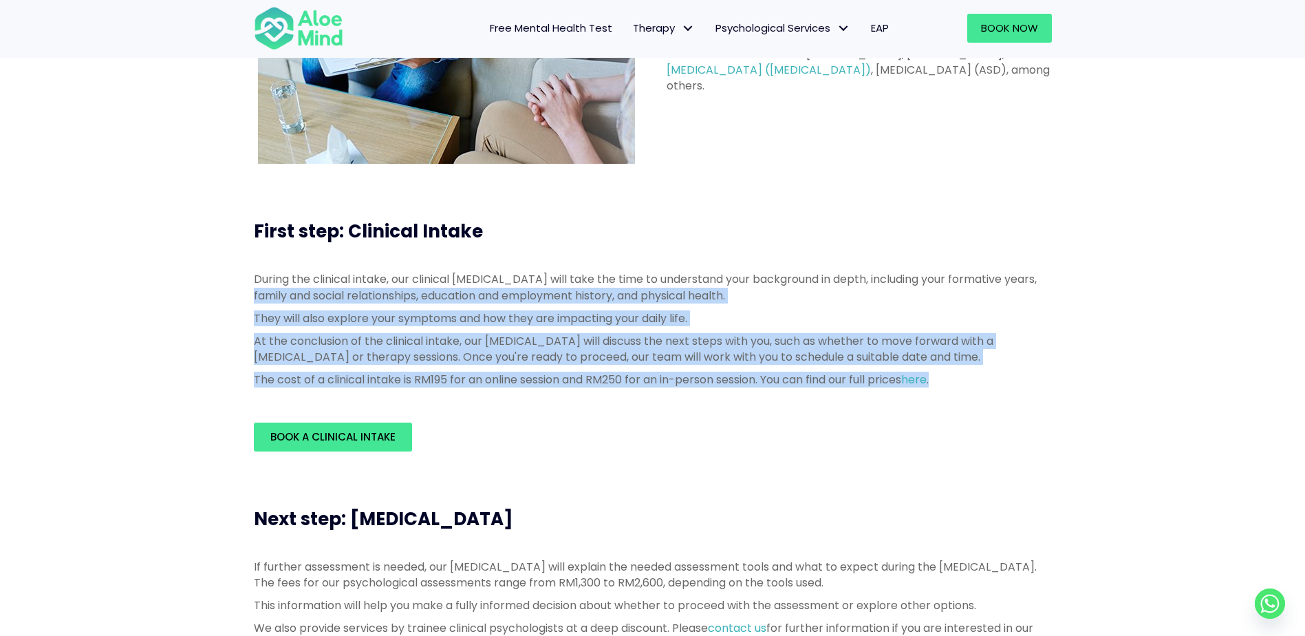
click at [1009, 378] on div "During the clinical intake, our clinical psychologist will take the time to und…" at bounding box center [653, 329] width 798 height 116
drag, startPoint x: 1009, startPoint y: 378, endPoint x: 995, endPoint y: 380, distance: 14.6
click at [995, 380] on p "The cost of a clinical intake is RM195 for an online session and RM250 for an i…" at bounding box center [653, 379] width 798 height 16
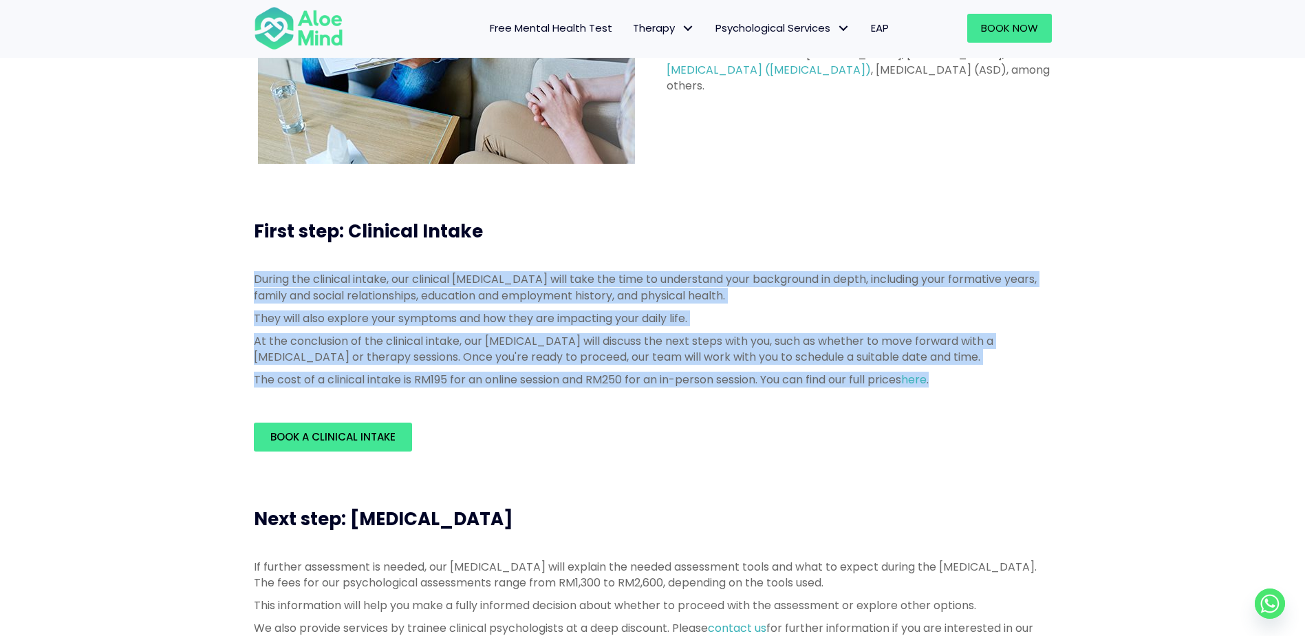
drag, startPoint x: 995, startPoint y: 380, endPoint x: 255, endPoint y: 274, distance: 747.0
click at [255, 274] on div "During the clinical intake, our clinical psychologist will take the time to und…" at bounding box center [653, 329] width 798 height 116
drag, startPoint x: 255, startPoint y: 274, endPoint x: 252, endPoint y: 280, distance: 7.1
click at [252, 280] on div "During the clinical intake, our clinical psychologist will take the time to und…" at bounding box center [652, 332] width 825 height 151
drag, startPoint x: 252, startPoint y: 280, endPoint x: 997, endPoint y: 395, distance: 753.7
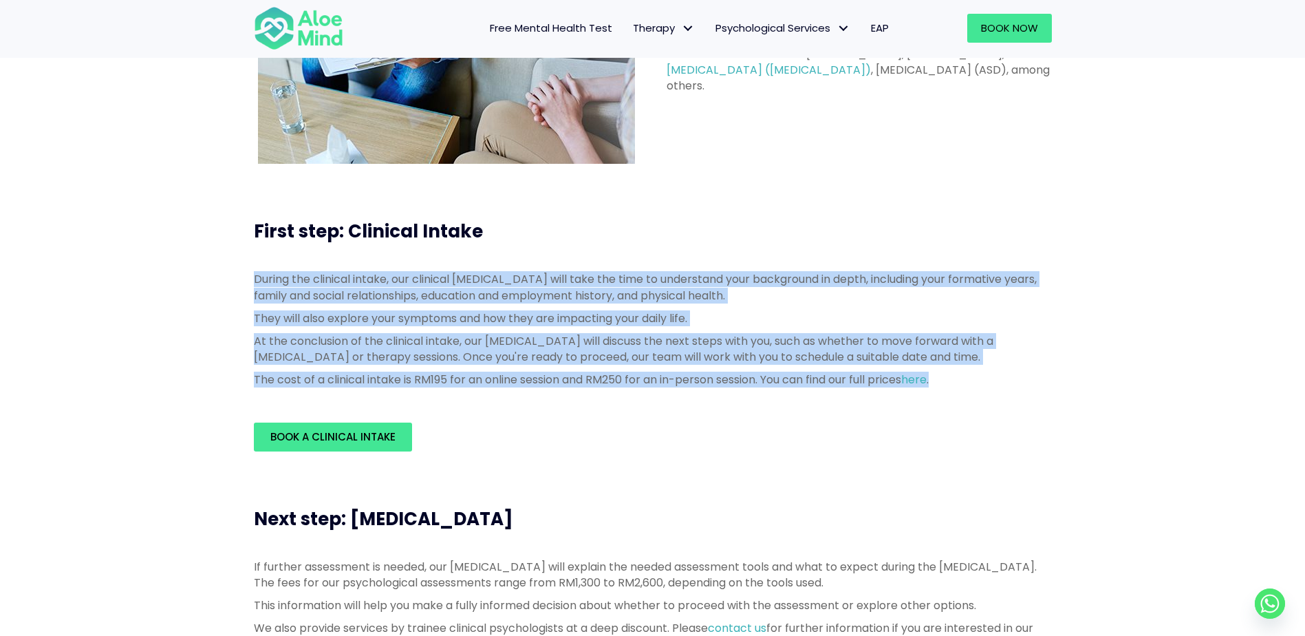
click at [997, 395] on div "During the clinical intake, our clinical psychologist will take the time to und…" at bounding box center [652, 332] width 825 height 151
drag, startPoint x: 975, startPoint y: 389, endPoint x: 363, endPoint y: 286, distance: 620.1
click at [363, 286] on div "During the clinical intake, our clinical psychologist will take the time to und…" at bounding box center [653, 332] width 798 height 123
drag, startPoint x: 363, startPoint y: 286, endPoint x: 350, endPoint y: 288, distance: 13.2
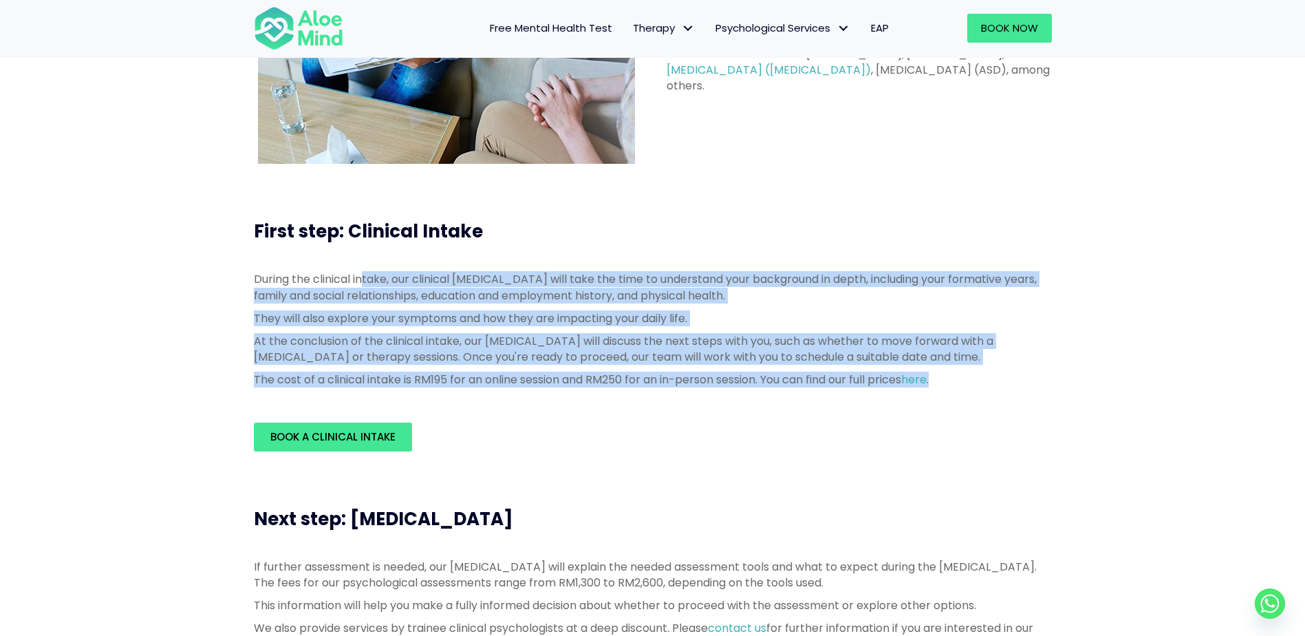
click at [350, 288] on p "During the clinical intake, our clinical psychologist will take the time to und…" at bounding box center [653, 287] width 798 height 32
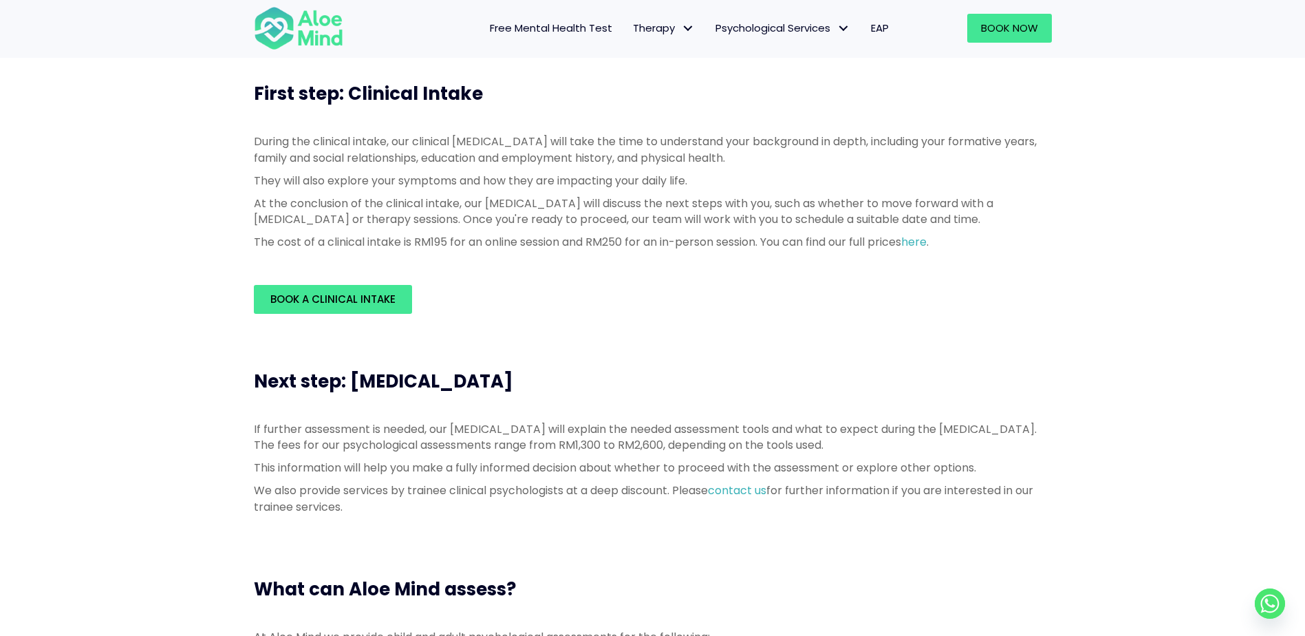
scroll to position [413, 0]
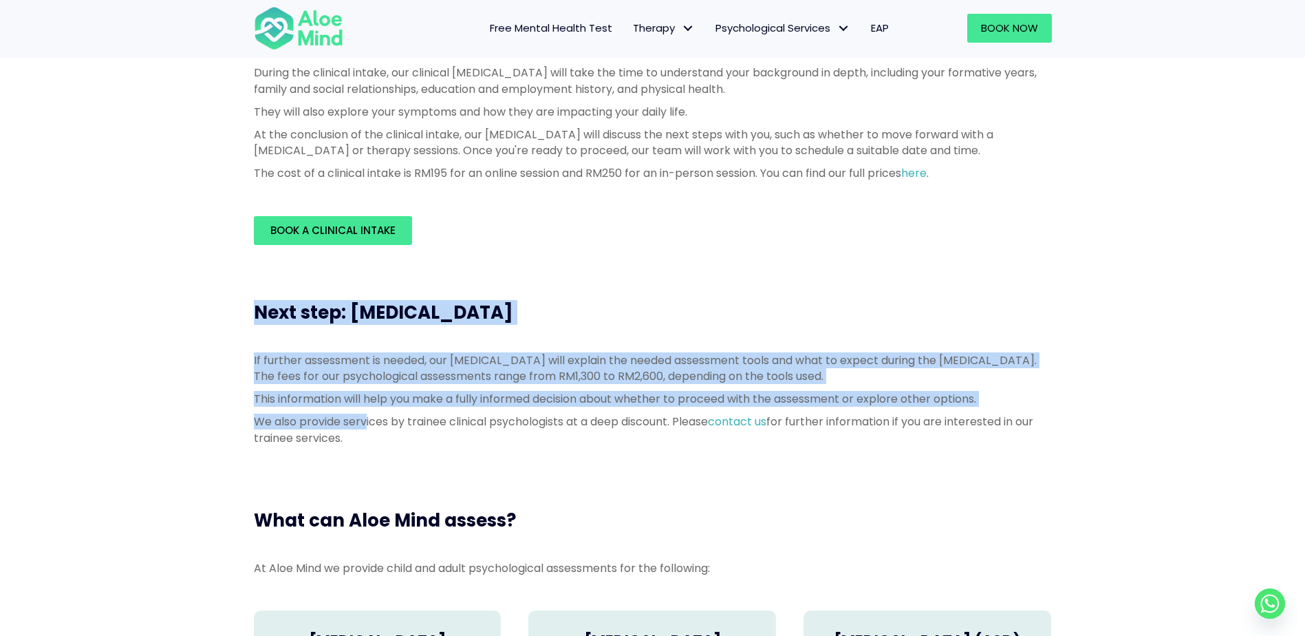
drag, startPoint x: 257, startPoint y: 313, endPoint x: 365, endPoint y: 415, distance: 148.4
click at [365, 415] on div "Next step: Psychological Assessment If further assessment is needed, our psycho…" at bounding box center [652, 376] width 825 height 180
drag, startPoint x: 365, startPoint y: 415, endPoint x: 362, endPoint y: 435, distance: 20.1
click at [362, 435] on p "We also provide services by trainee clinical psychologists at a deep discount. …" at bounding box center [653, 429] width 798 height 32
drag, startPoint x: 360, startPoint y: 433, endPoint x: 262, endPoint y: 311, distance: 156.5
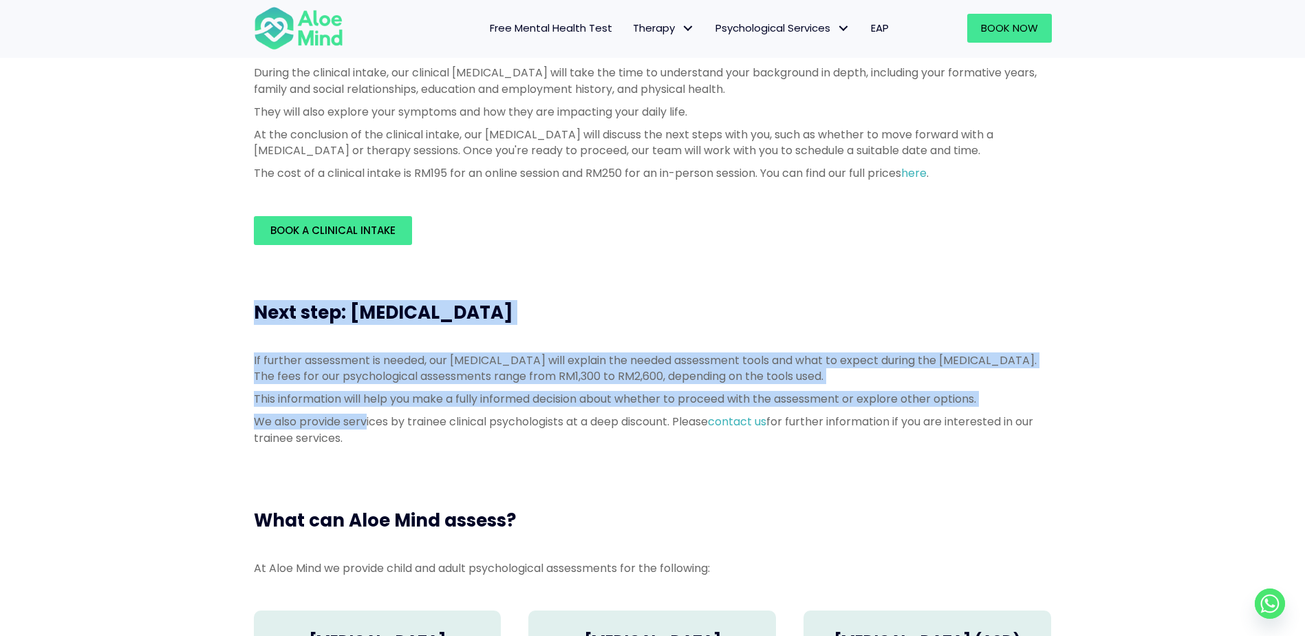
click at [262, 311] on div "Next step: Psychological Assessment If further assessment is needed, our psycho…" at bounding box center [652, 376] width 825 height 180
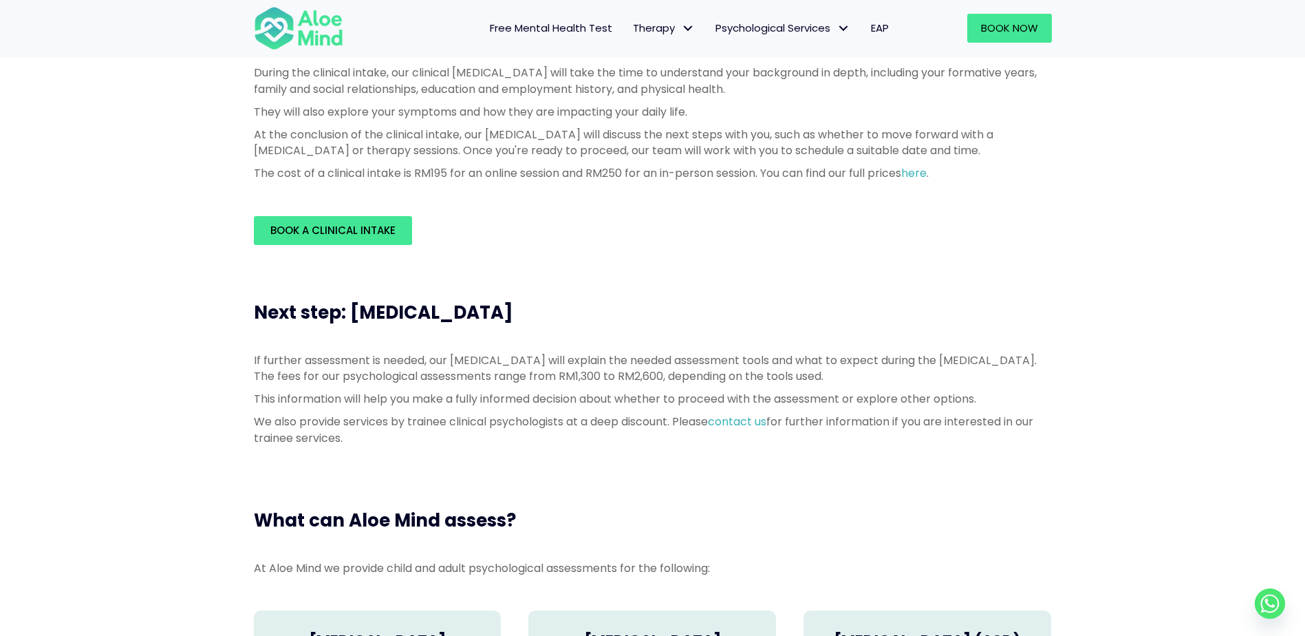
drag, startPoint x: 262, startPoint y: 311, endPoint x: 251, endPoint y: 317, distance: 12.6
click at [251, 317] on div "Next step: Psychological Assessment" at bounding box center [652, 312] width 825 height 52
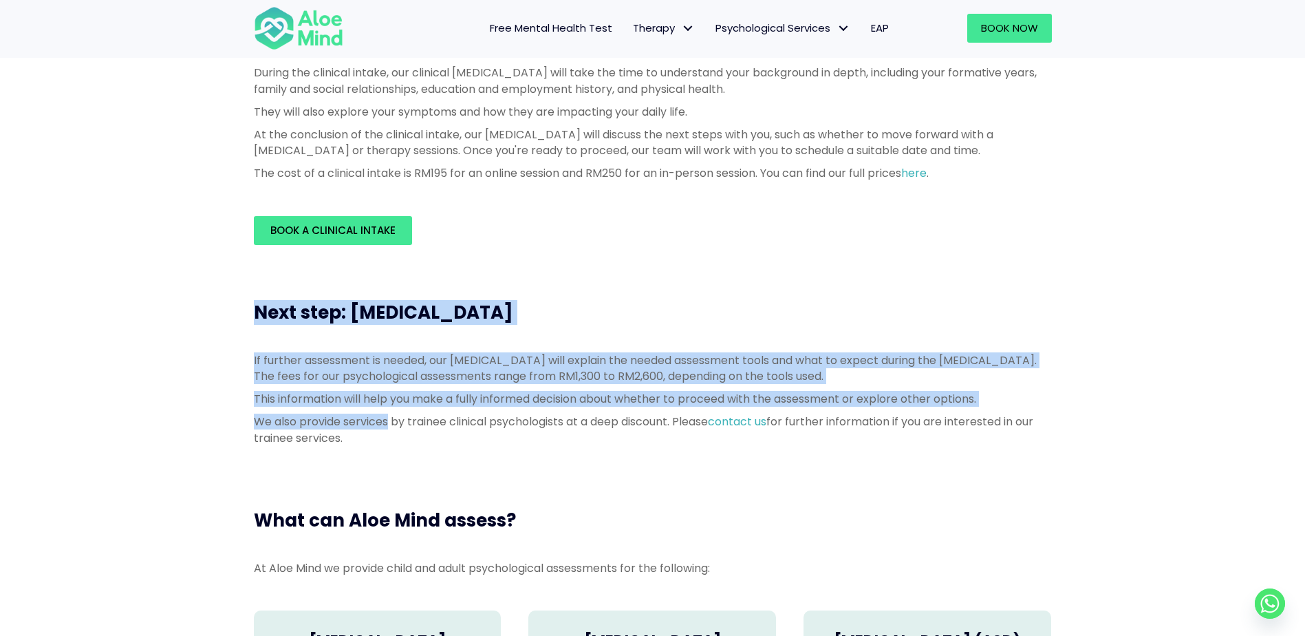
drag, startPoint x: 251, startPoint y: 317, endPoint x: 346, endPoint y: 422, distance: 141.2
click at [346, 422] on div "Next step: Psychological Assessment If further assessment is needed, our psycho…" at bounding box center [652, 376] width 825 height 180
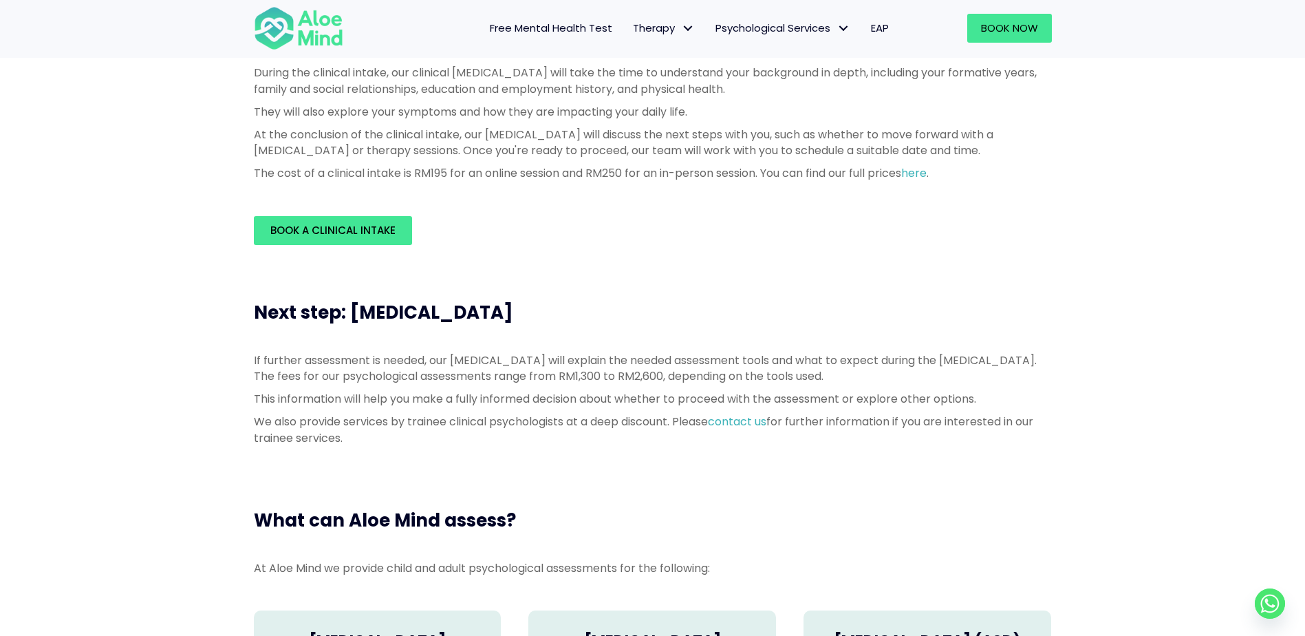
drag, startPoint x: 346, startPoint y: 422, endPoint x: 347, endPoint y: 433, distance: 11.1
click at [347, 433] on p "We also provide services by trainee clinical psychologists at a deep discount. …" at bounding box center [653, 429] width 798 height 32
drag, startPoint x: 350, startPoint y: 437, endPoint x: 251, endPoint y: 332, distance: 144.5
click at [251, 332] on div "Next step: Psychological Assessment If further assessment is needed, our psycho…" at bounding box center [652, 376] width 825 height 180
click at [251, 332] on div "Next step: Psychological Assessment" at bounding box center [652, 312] width 825 height 52
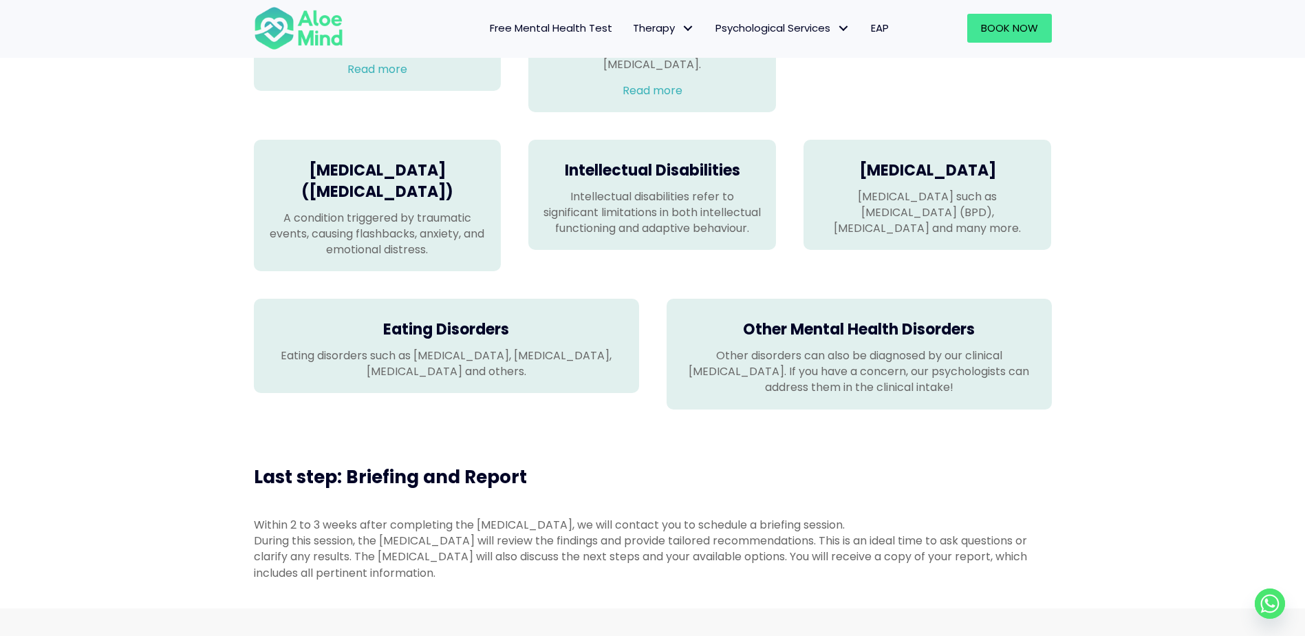
scroll to position [1169, 0]
